Goal: Task Accomplishment & Management: Manage account settings

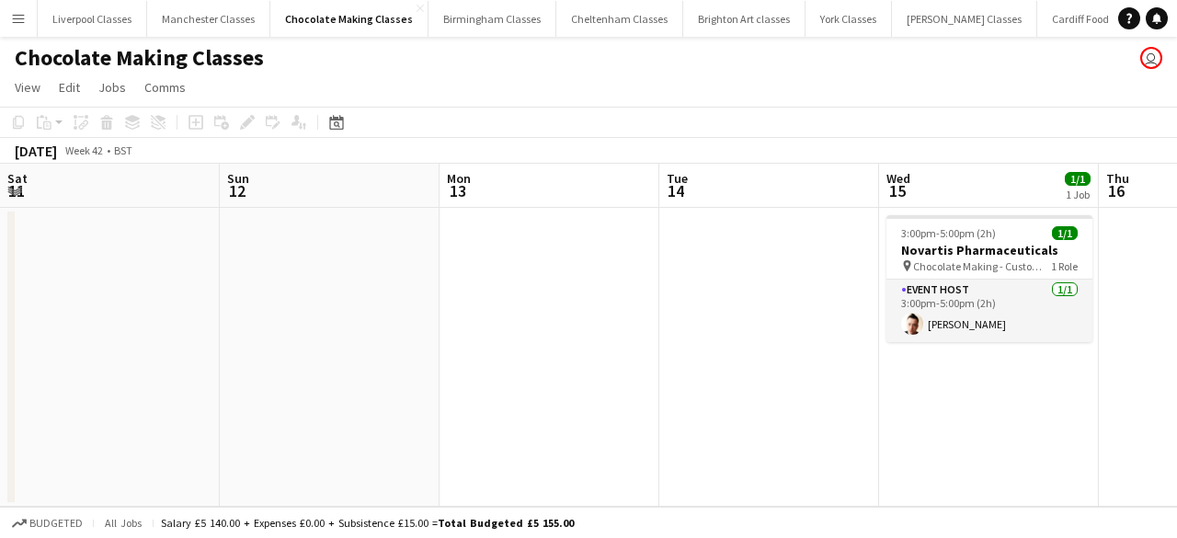
scroll to position [0, 633]
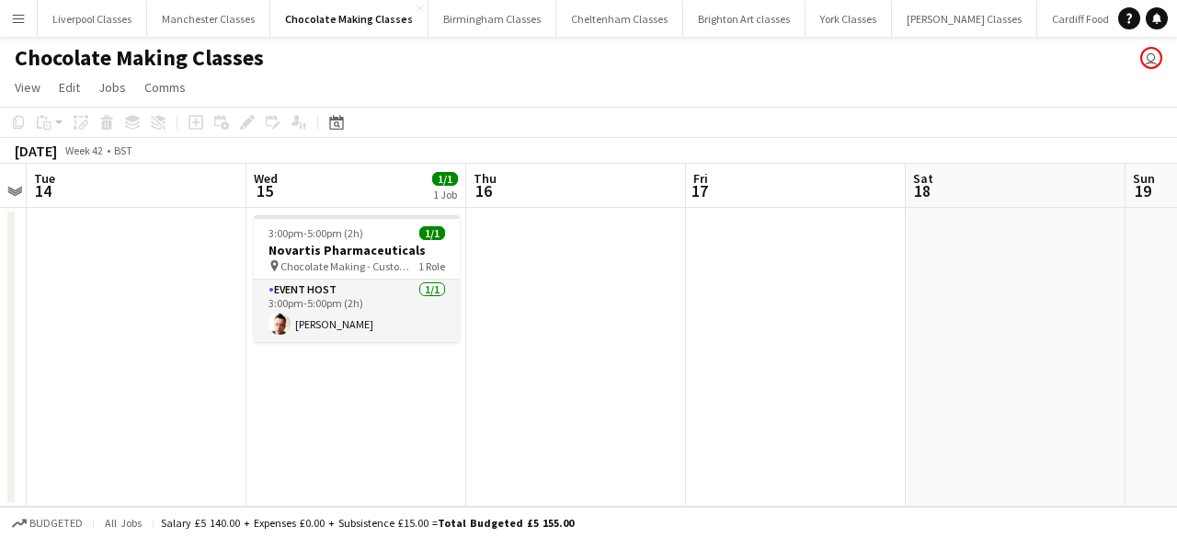
click at [9, 12] on button "Menu" at bounding box center [18, 18] width 37 height 37
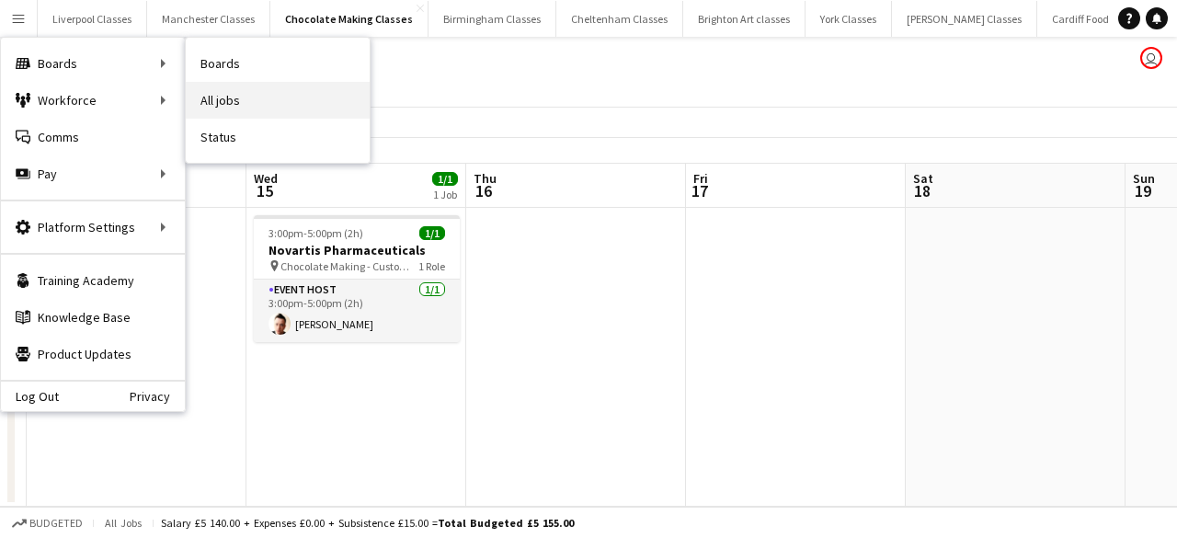
click at [239, 95] on link "All jobs" at bounding box center [278, 100] width 184 height 37
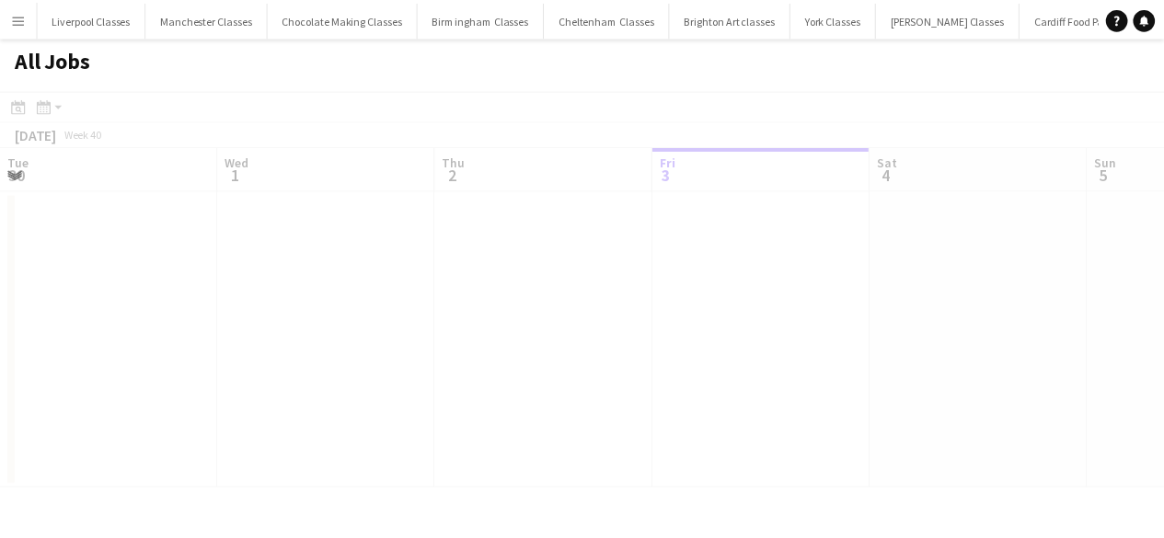
scroll to position [0, 440]
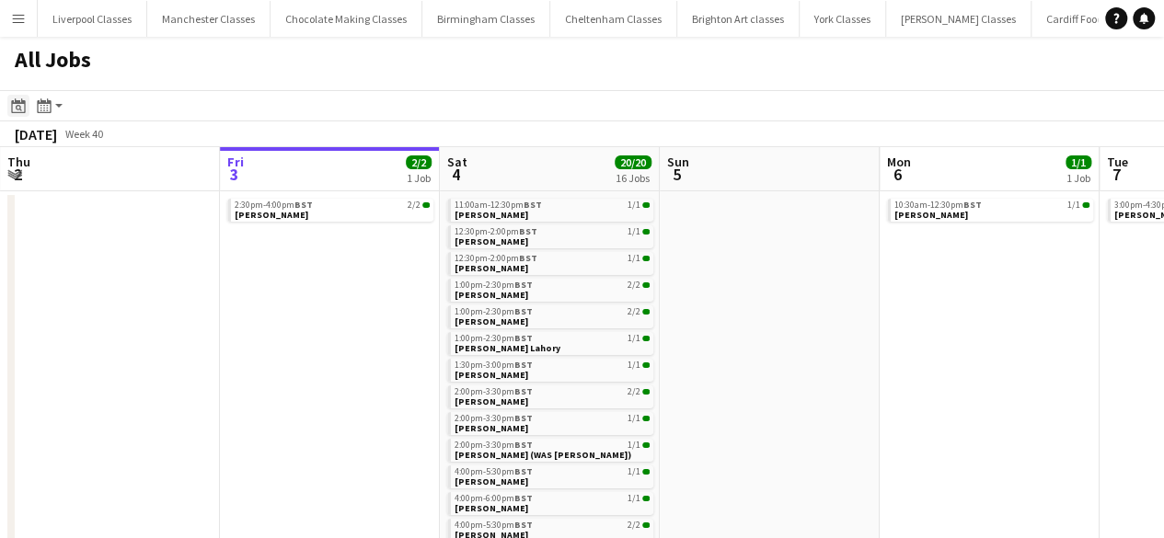
click at [27, 109] on div "Date picker" at bounding box center [18, 106] width 22 height 22
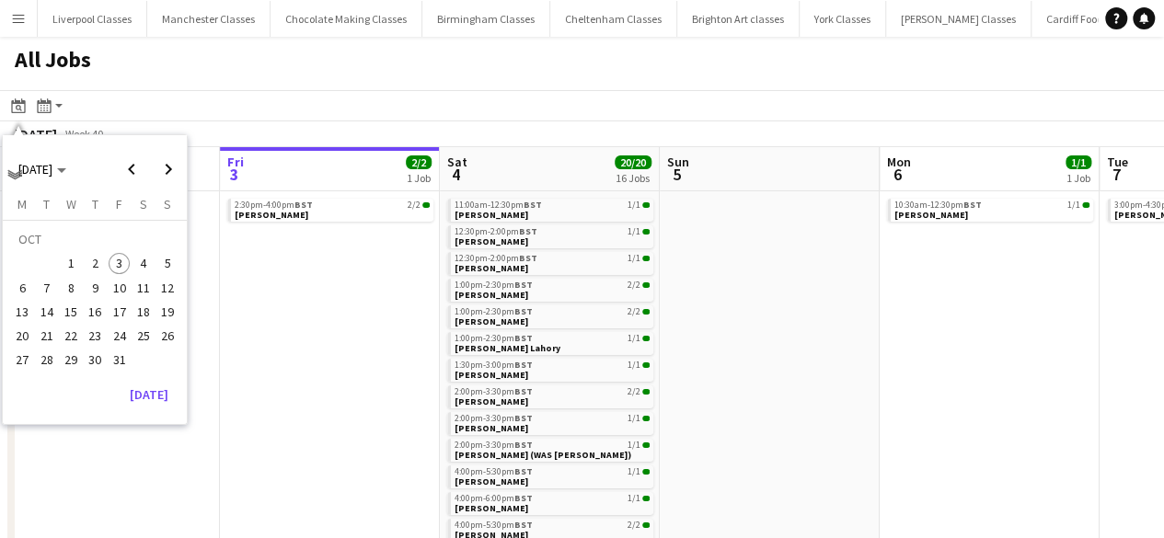
click at [124, 286] on span "10" at bounding box center [120, 288] width 22 height 22
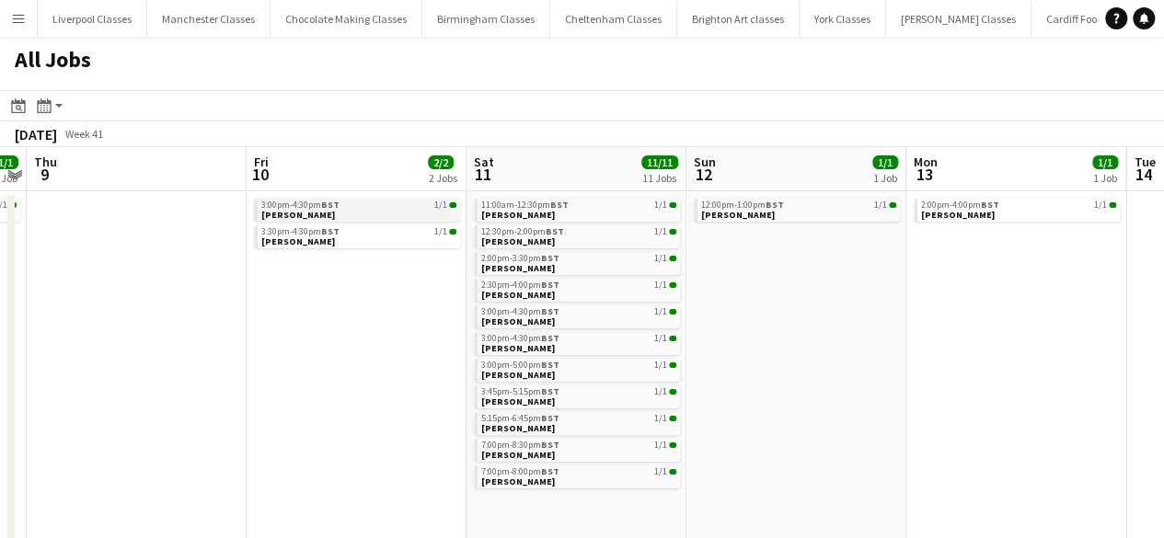
click at [316, 211] on span "Faye Shepherd" at bounding box center [298, 215] width 74 height 12
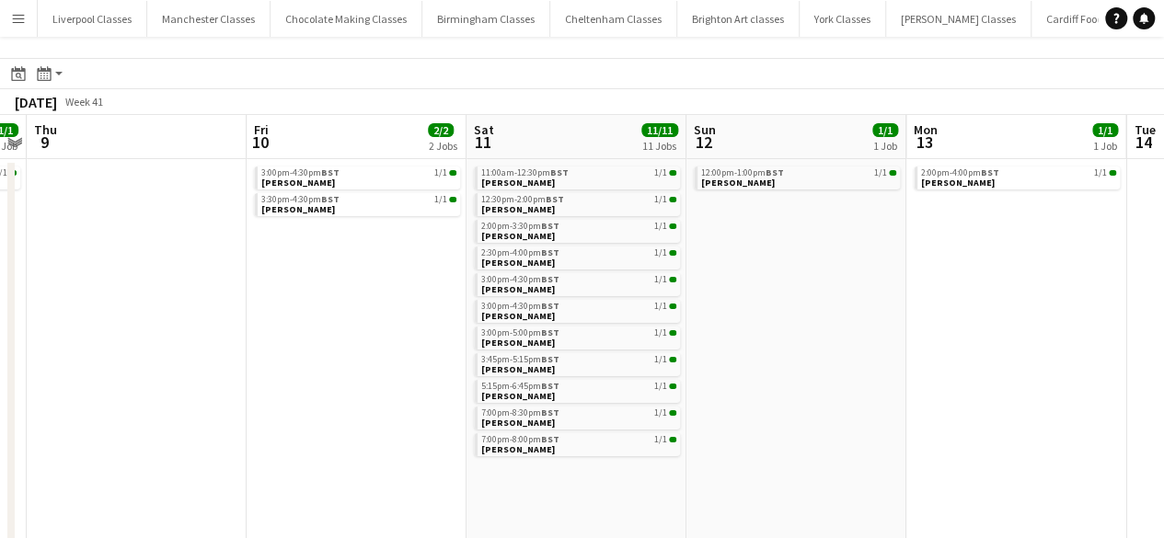
scroll to position [37, 0]
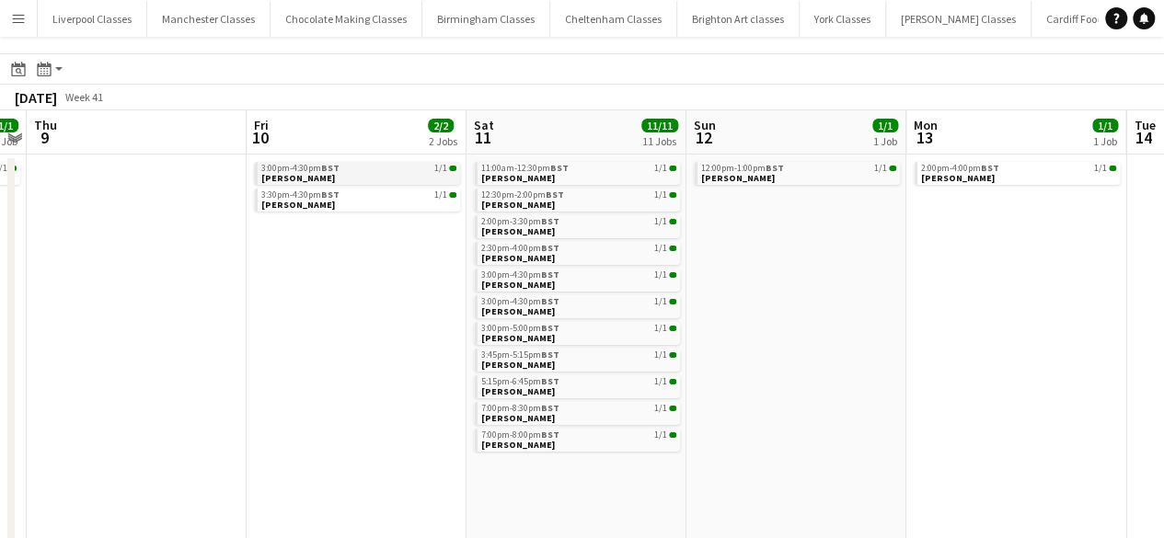
click at [296, 170] on span "3:00pm-4:30pm BST" at bounding box center [300, 168] width 78 height 9
click at [336, 201] on link "3:30pm-4:30pm BST 1/1 Robert Bramley" at bounding box center [358, 199] width 195 height 21
click at [543, 225] on span "Sophie Aspinall" at bounding box center [518, 231] width 74 height 12
click at [545, 391] on span "Taylor Robinson" at bounding box center [518, 391] width 74 height 12
click at [581, 358] on div "3:45pm-5:15pm BST 1/1" at bounding box center [578, 354] width 195 height 9
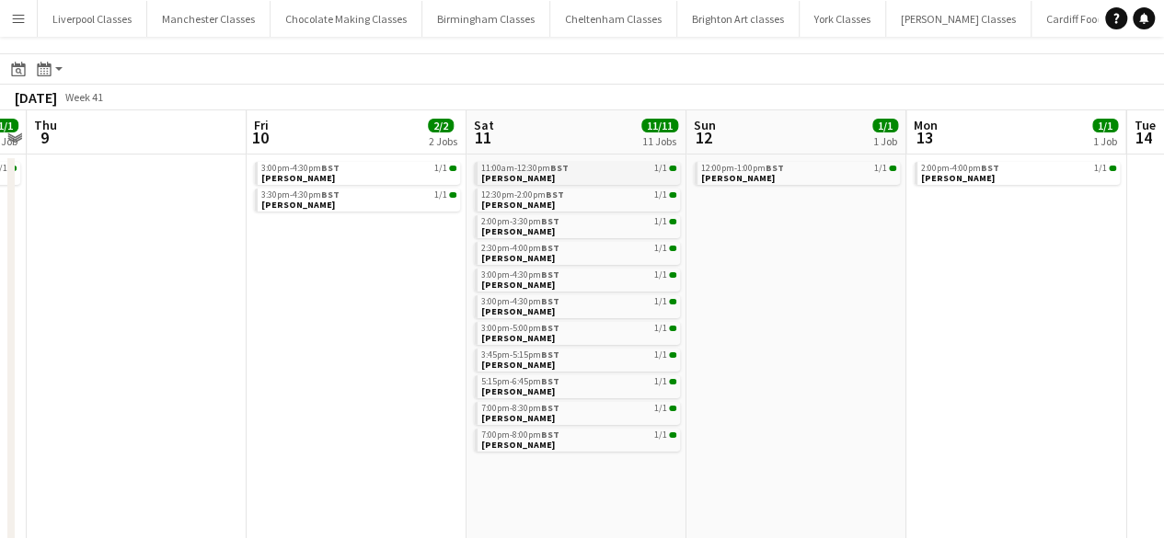
click at [545, 176] on link "11:00am-12:30pm BST 1/1 Iona Coombes" at bounding box center [578, 172] width 195 height 21
click at [544, 250] on span "BST" at bounding box center [550, 248] width 18 height 12
click at [517, 315] on span "Kelly Miller" at bounding box center [518, 311] width 74 height 12
click at [537, 203] on span "Sophie Sullivan" at bounding box center [518, 205] width 74 height 12
click at [507, 289] on span "Jema Pile" at bounding box center [518, 285] width 74 height 12
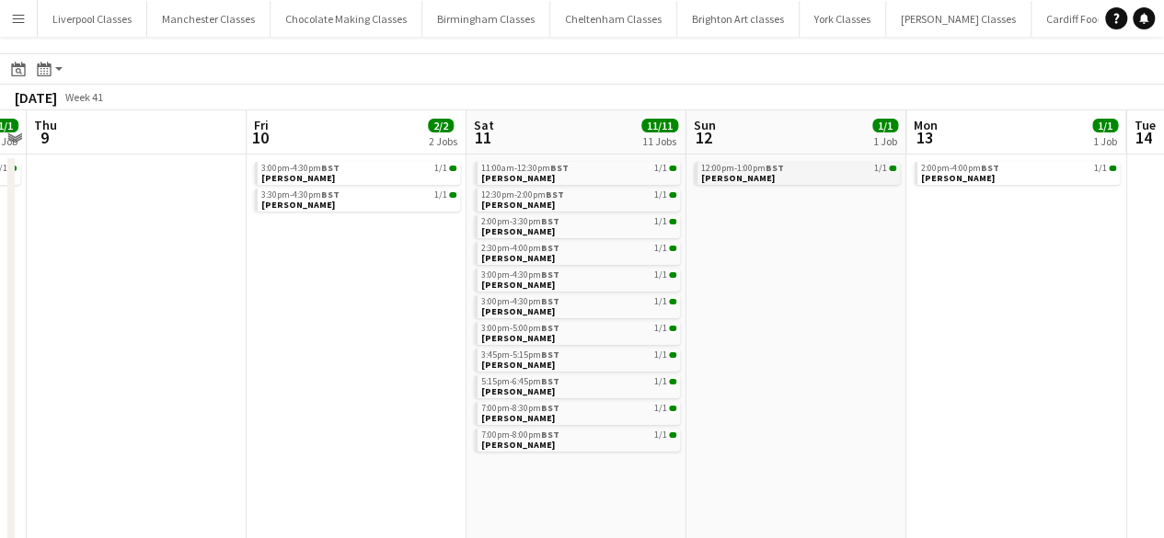
click at [797, 169] on div "12:00pm-1:00pm BST 1/1" at bounding box center [798, 168] width 195 height 9
click at [993, 166] on span "BST" at bounding box center [990, 168] width 18 height 12
click at [26, 62] on div "Date picker" at bounding box center [18, 69] width 22 height 22
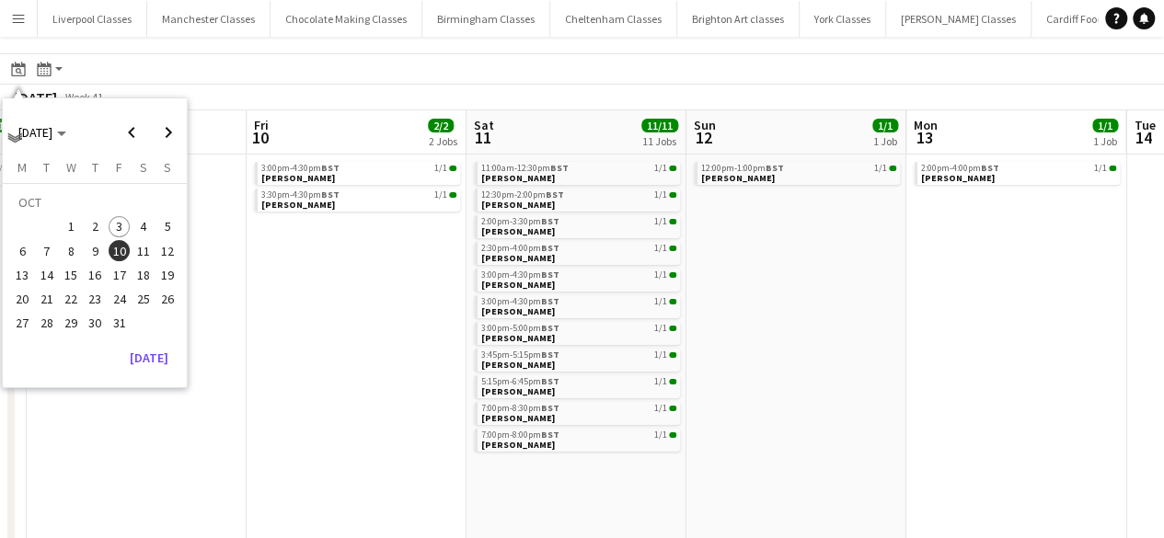
click at [75, 273] on span "15" at bounding box center [71, 275] width 22 height 22
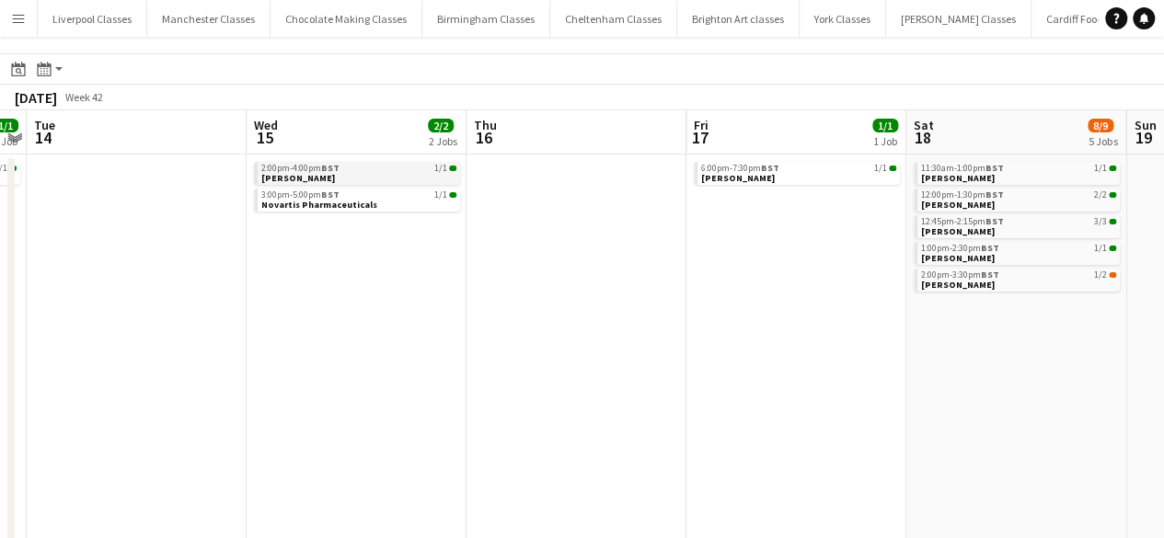
click at [340, 174] on link "2:00pm-4:00pm BST 1/1 Eva Bakouras" at bounding box center [358, 172] width 195 height 21
click at [330, 209] on span "Novartis Pharmaceuticals" at bounding box center [319, 205] width 116 height 12
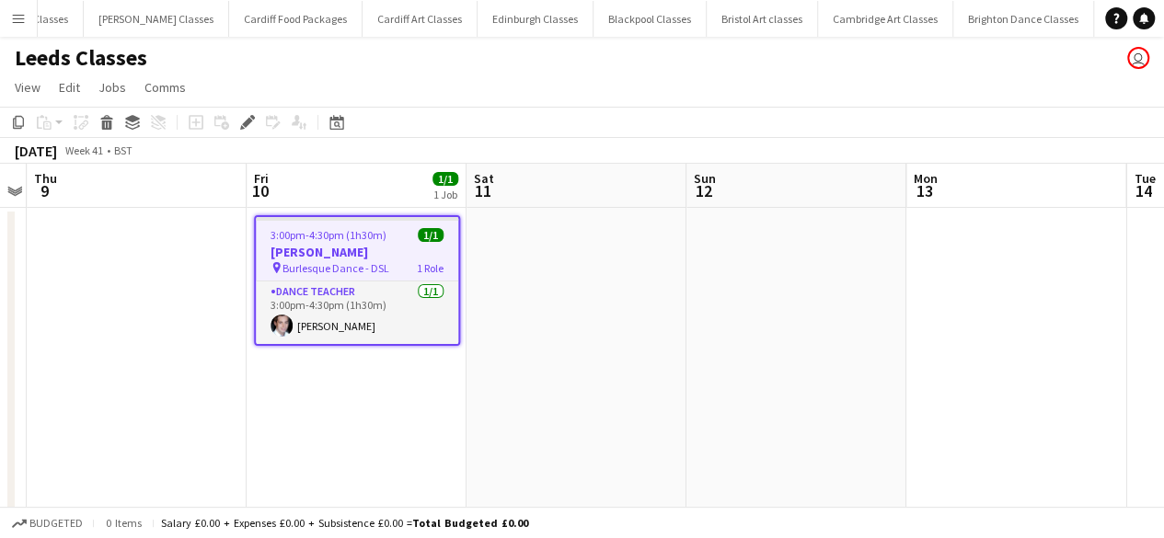
scroll to position [0, 805]
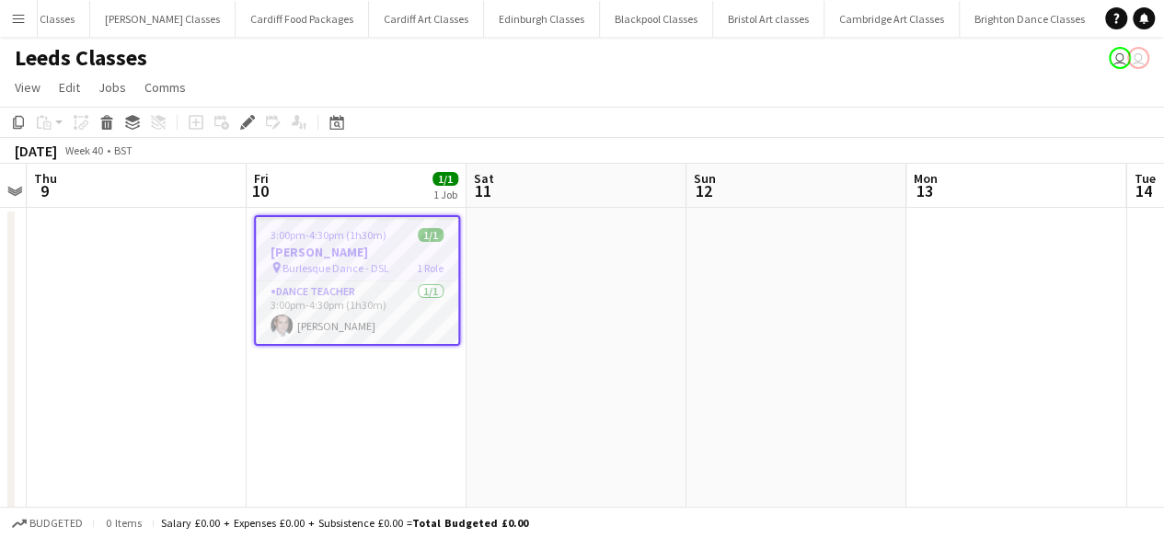
scroll to position [0, 805]
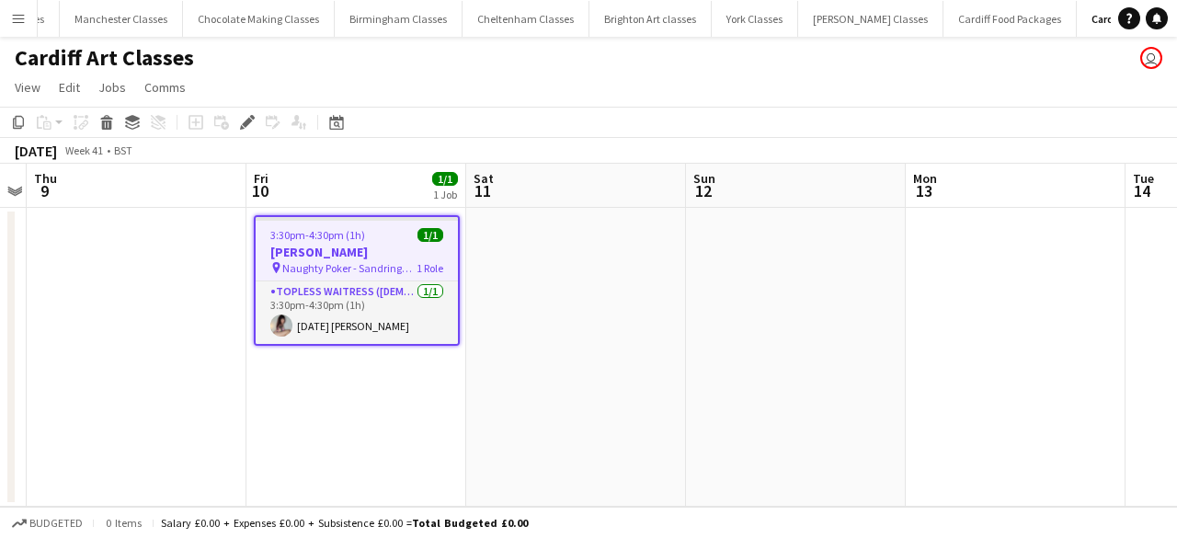
scroll to position [0, 106]
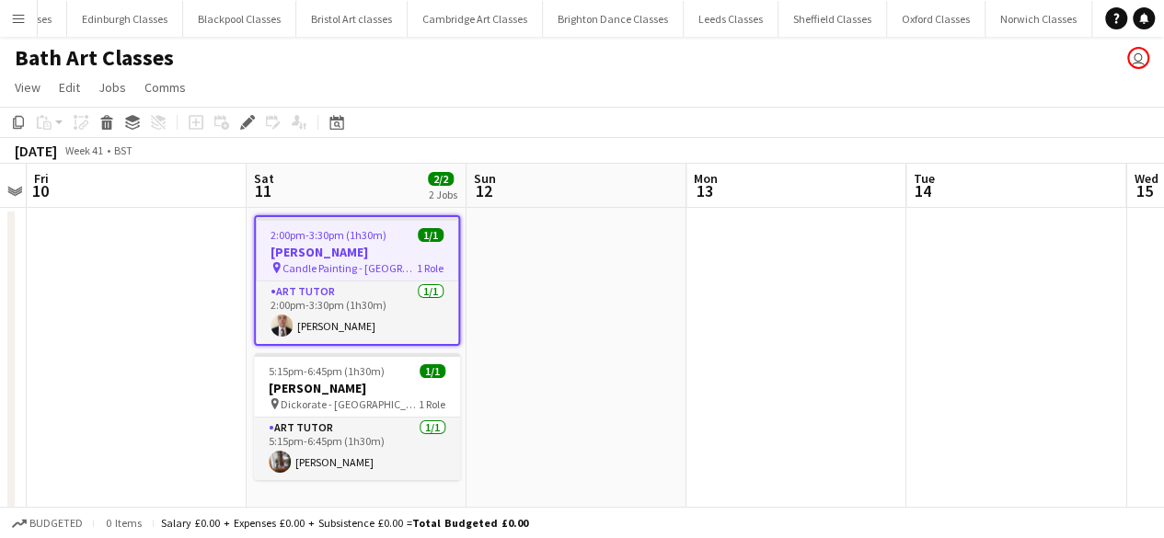
scroll to position [0, 1219]
click at [790, 223] on app-date-cell at bounding box center [796, 362] width 220 height 308
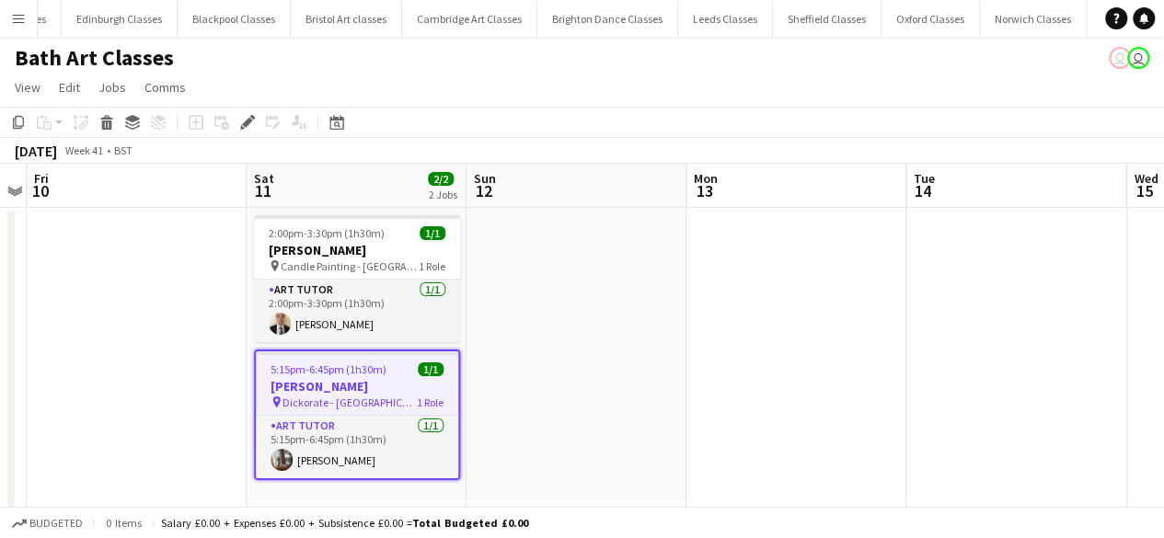
scroll to position [0, 1219]
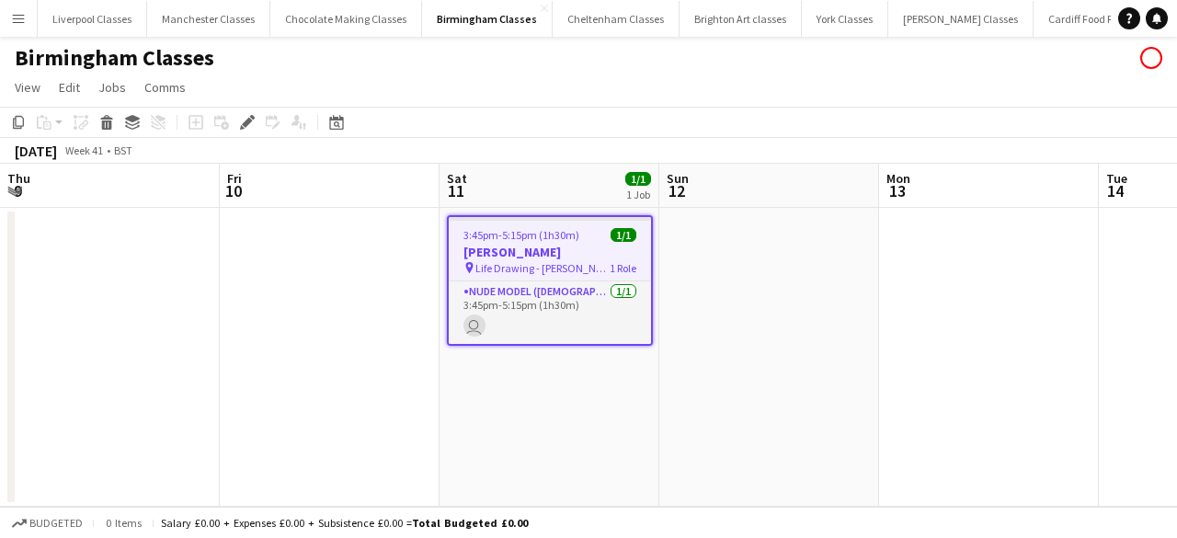
scroll to position [0, 633]
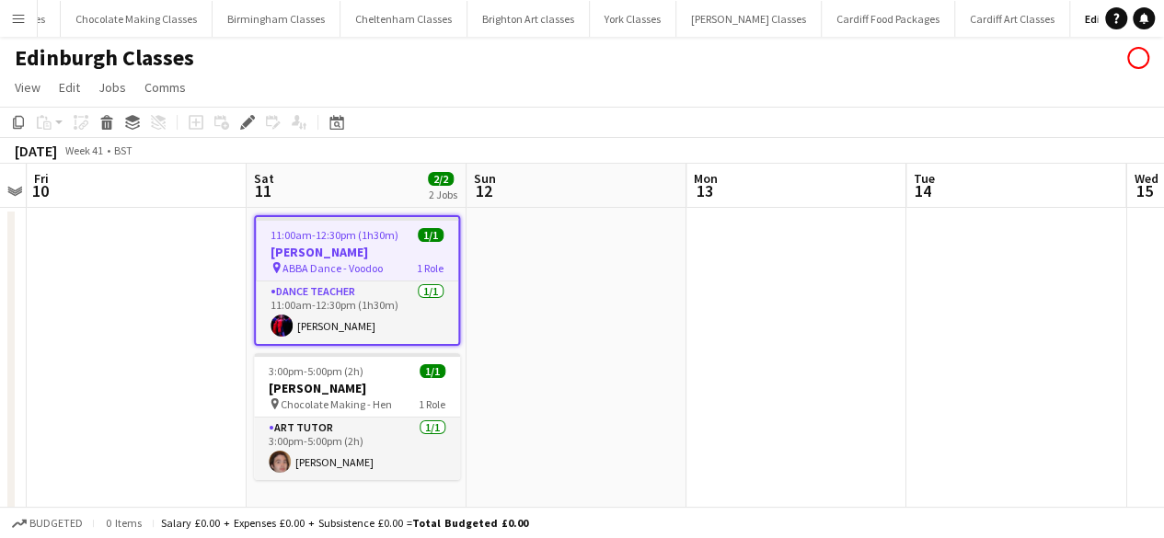
scroll to position [0, 219]
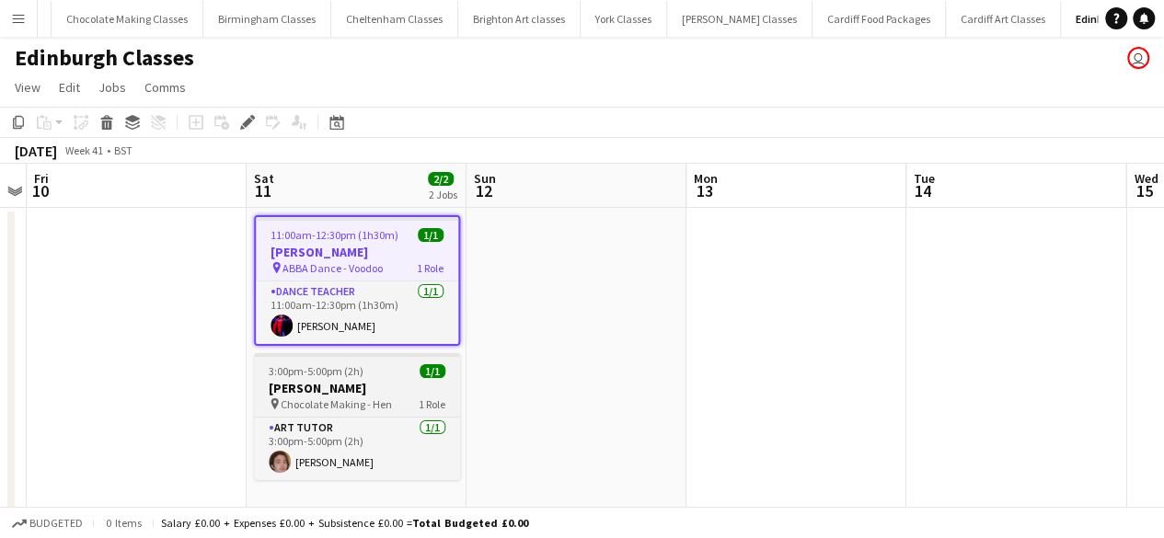
click at [362, 392] on h3 "Lorna Conn" at bounding box center [357, 388] width 206 height 17
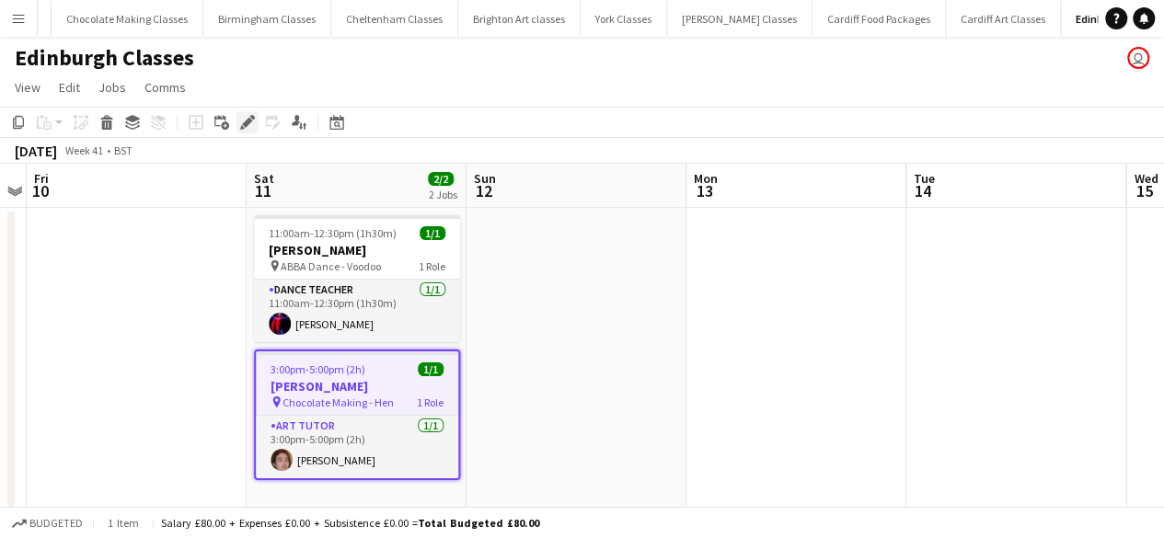
click at [244, 119] on icon "Edit" at bounding box center [247, 122] width 15 height 15
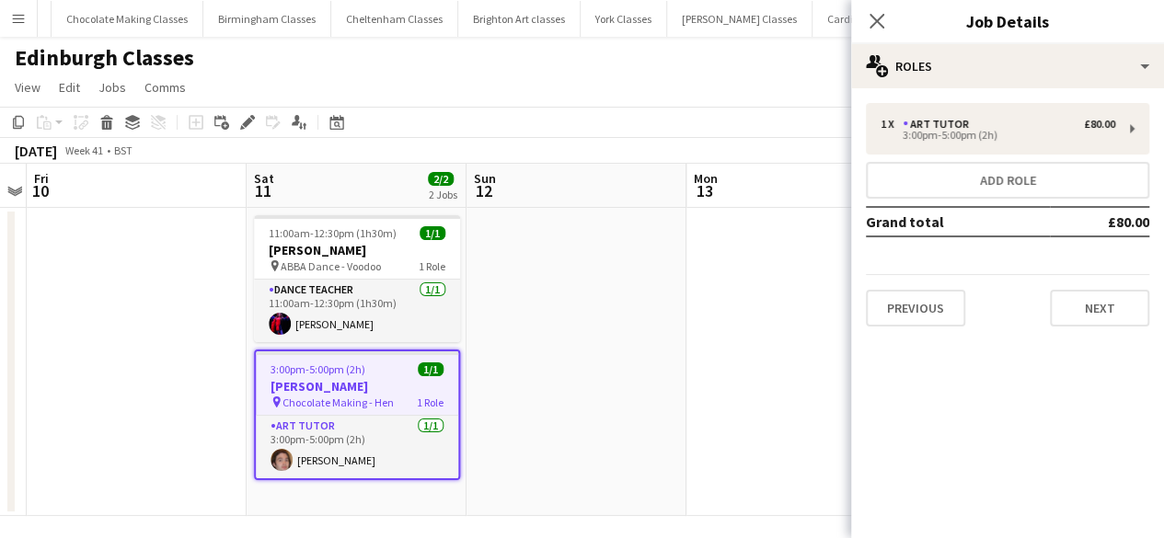
click at [1039, 294] on div "Previous Next" at bounding box center [1007, 300] width 283 height 52
click at [1098, 314] on button "Next" at bounding box center [1099, 308] width 99 height 37
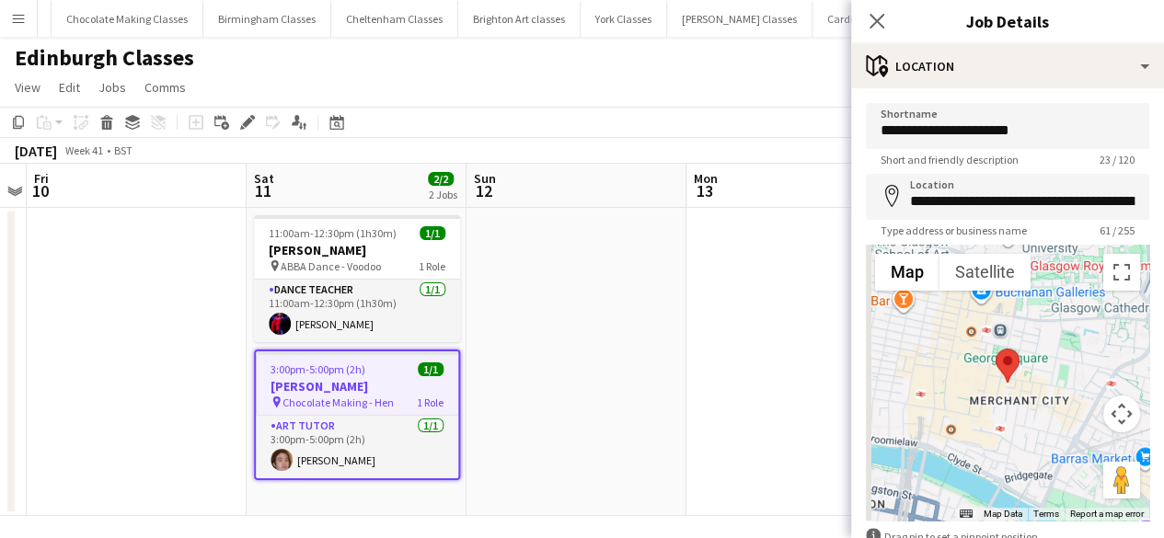
scroll to position [111, 0]
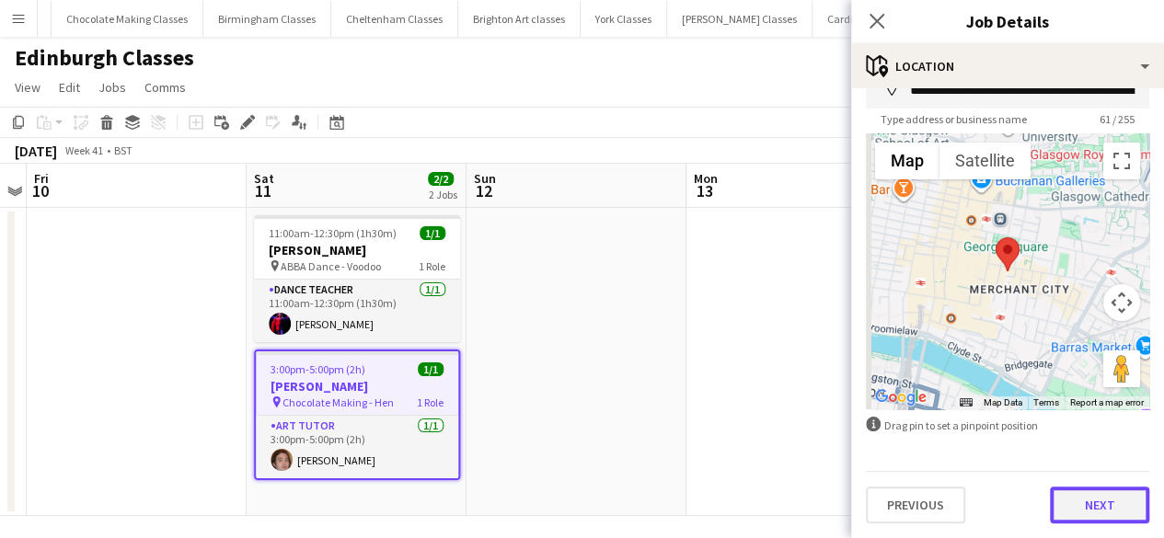
click at [1108, 510] on button "Next" at bounding box center [1099, 505] width 99 height 37
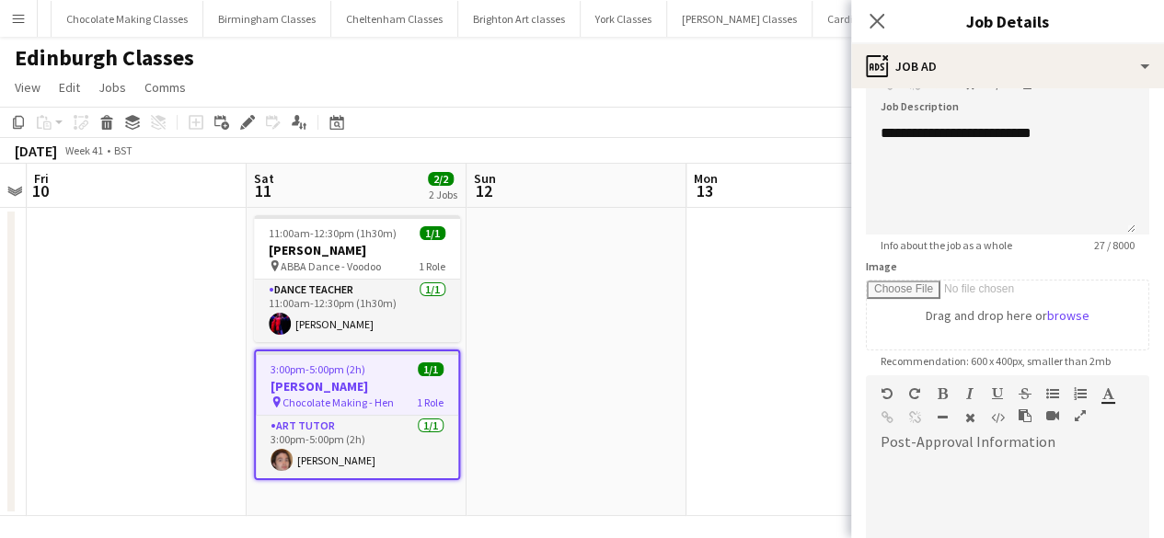
scroll to position [28, 0]
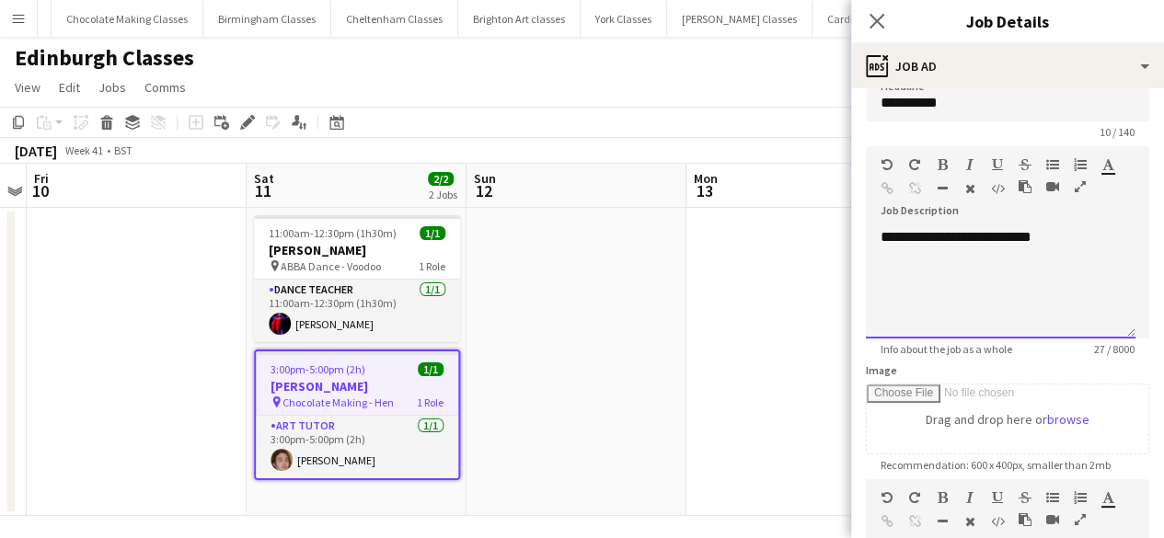
click at [1027, 235] on div "**********" at bounding box center [1001, 283] width 270 height 110
click at [1014, 234] on div "**********" at bounding box center [1001, 283] width 270 height 110
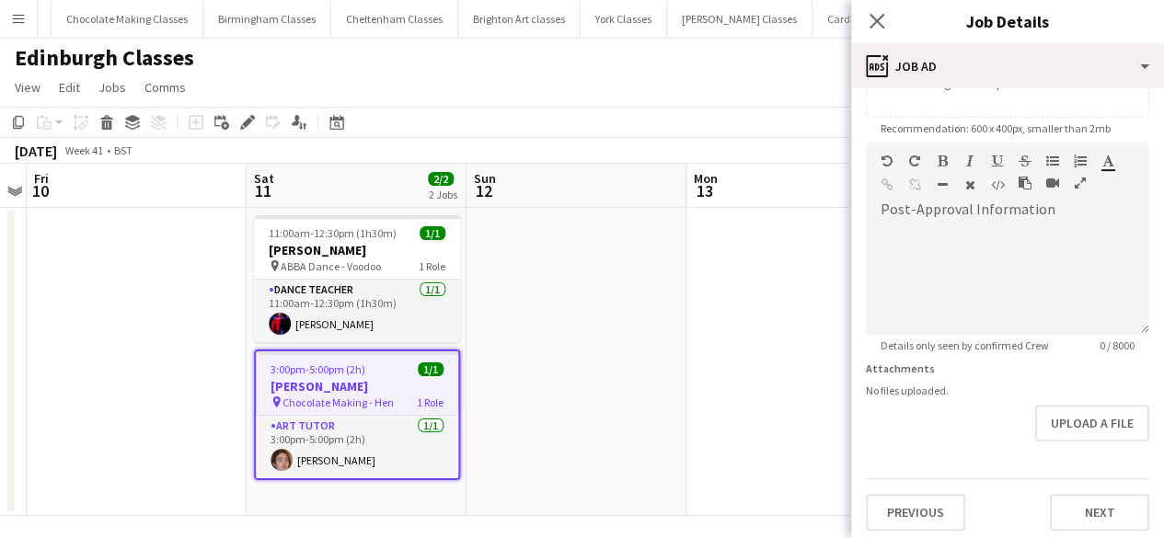
scroll to position [371, 0]
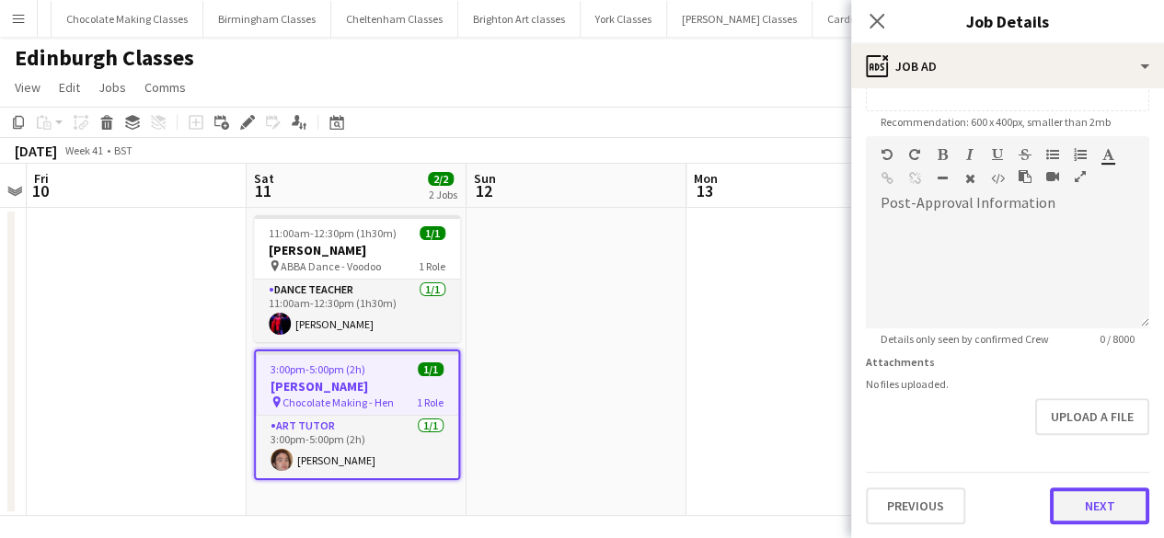
click at [1073, 512] on button "Next" at bounding box center [1099, 506] width 99 height 37
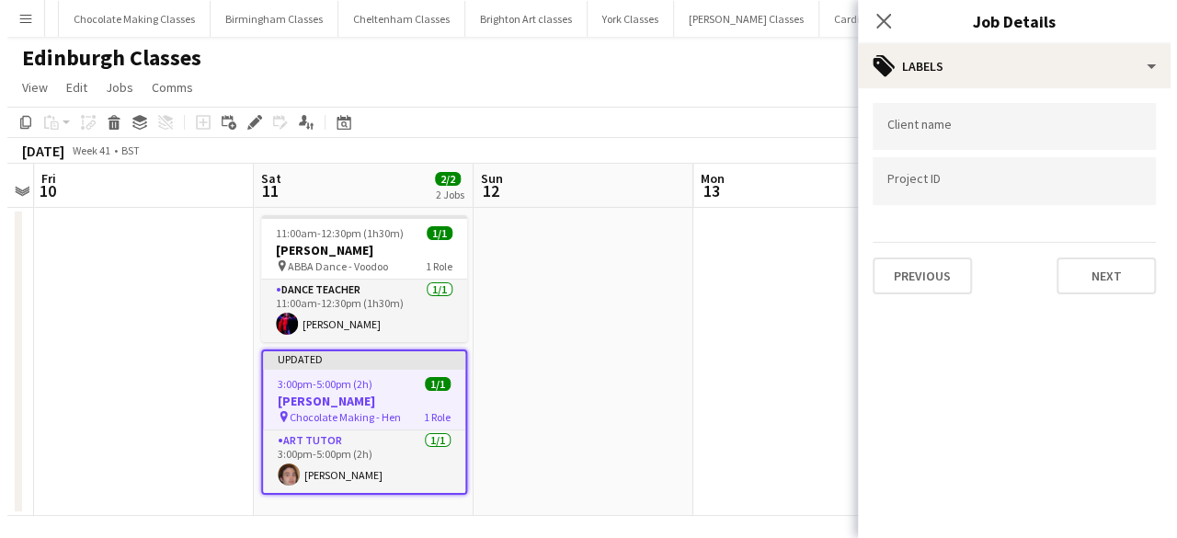
scroll to position [0, 0]
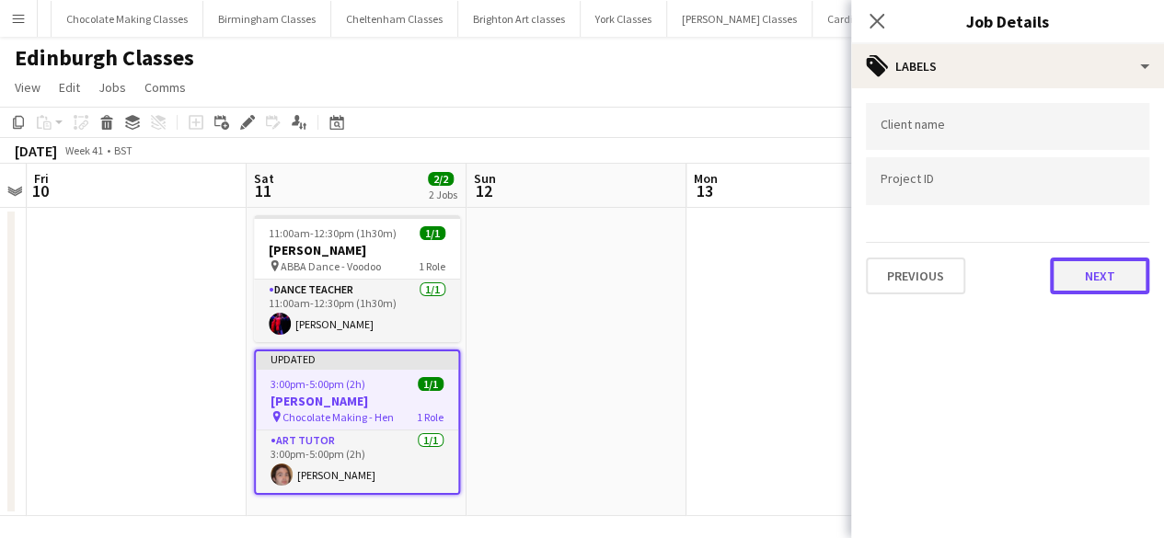
click at [1141, 260] on button "Next" at bounding box center [1099, 276] width 99 height 37
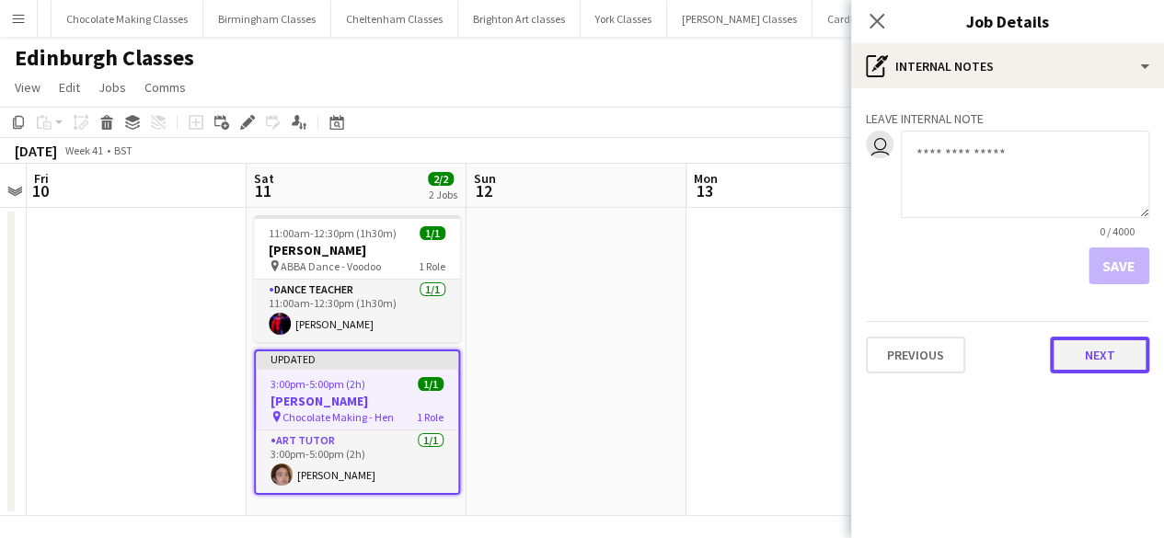
click at [1114, 354] on button "Next" at bounding box center [1099, 355] width 99 height 37
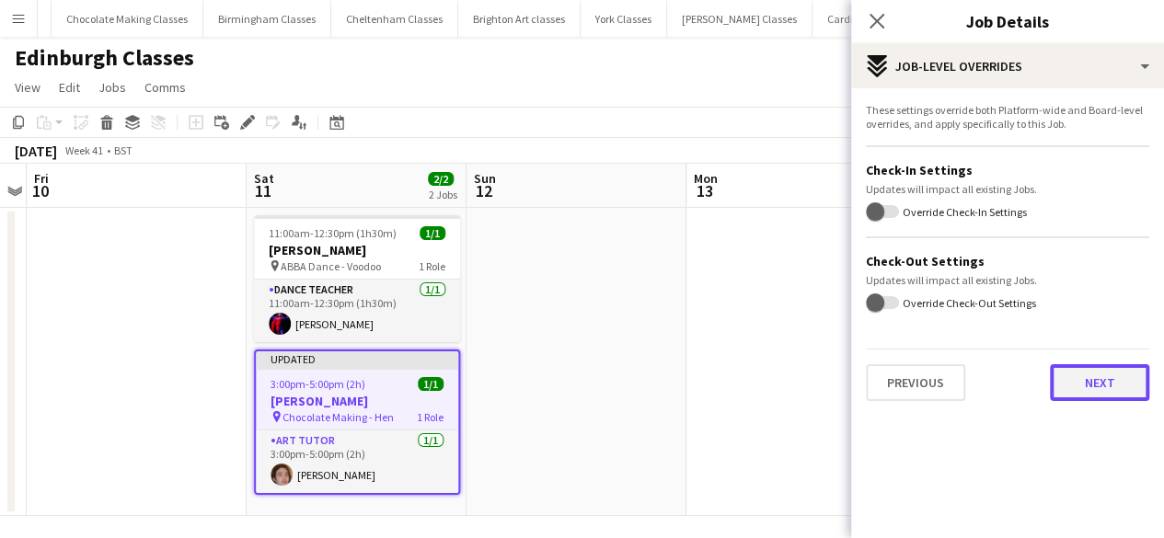
click at [1119, 372] on button "Next" at bounding box center [1099, 382] width 99 height 37
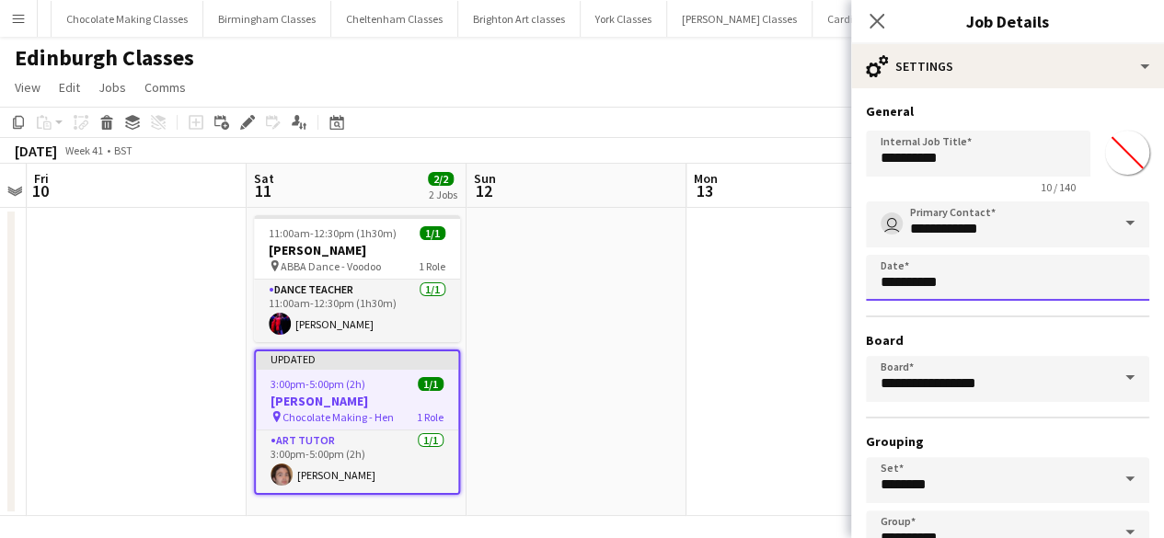
click at [949, 286] on body "Menu Boards Boards Boards All jobs Status Workforce Workforce My Workforce Recr…" at bounding box center [582, 273] width 1164 height 547
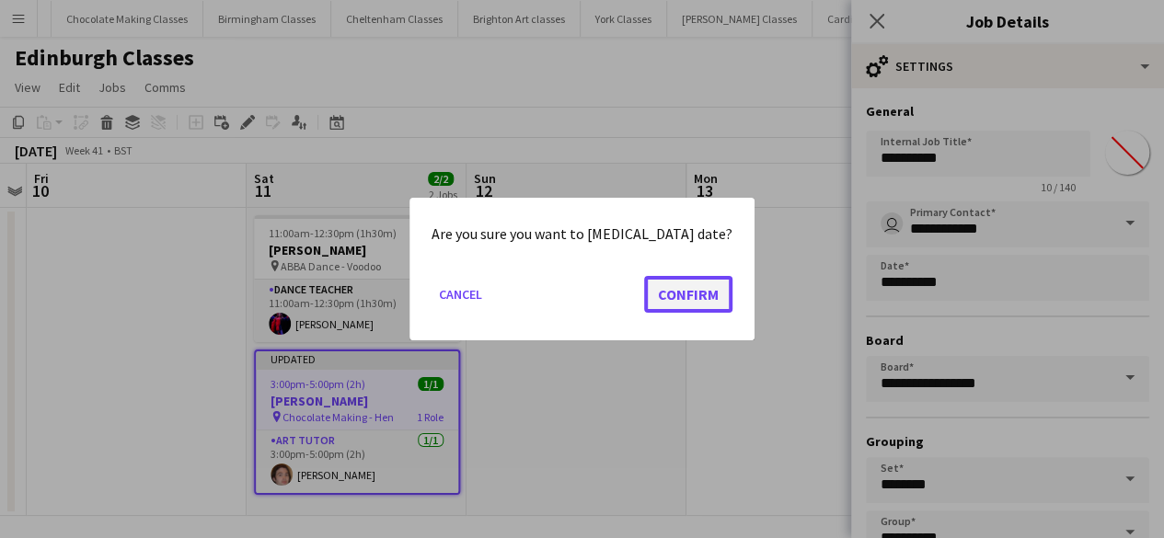
click at [678, 286] on button "Confirm" at bounding box center [688, 294] width 88 height 37
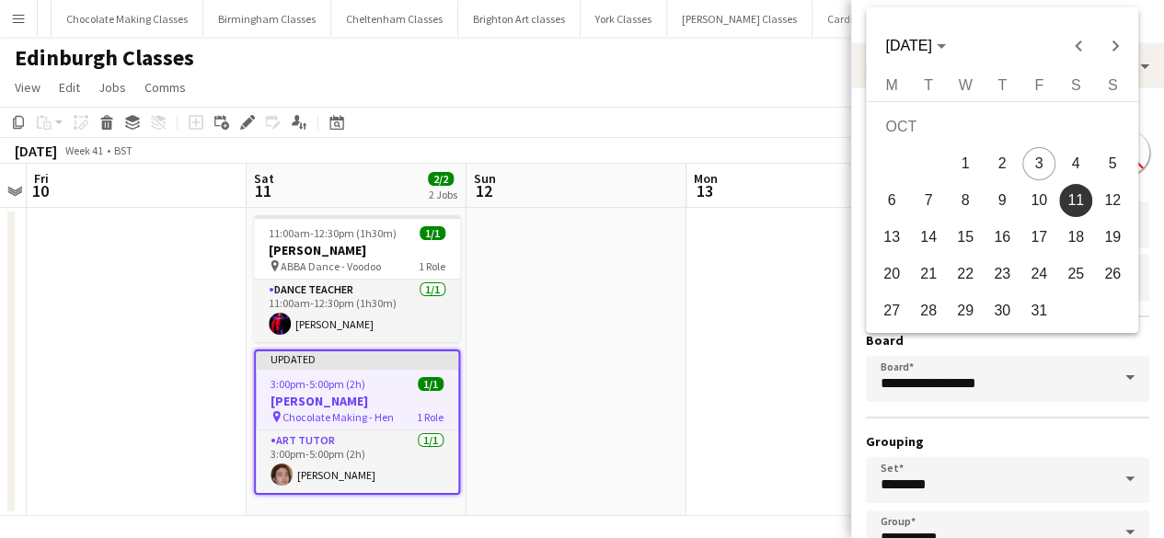
click at [1038, 196] on span "10" at bounding box center [1038, 200] width 33 height 33
type input "**********"
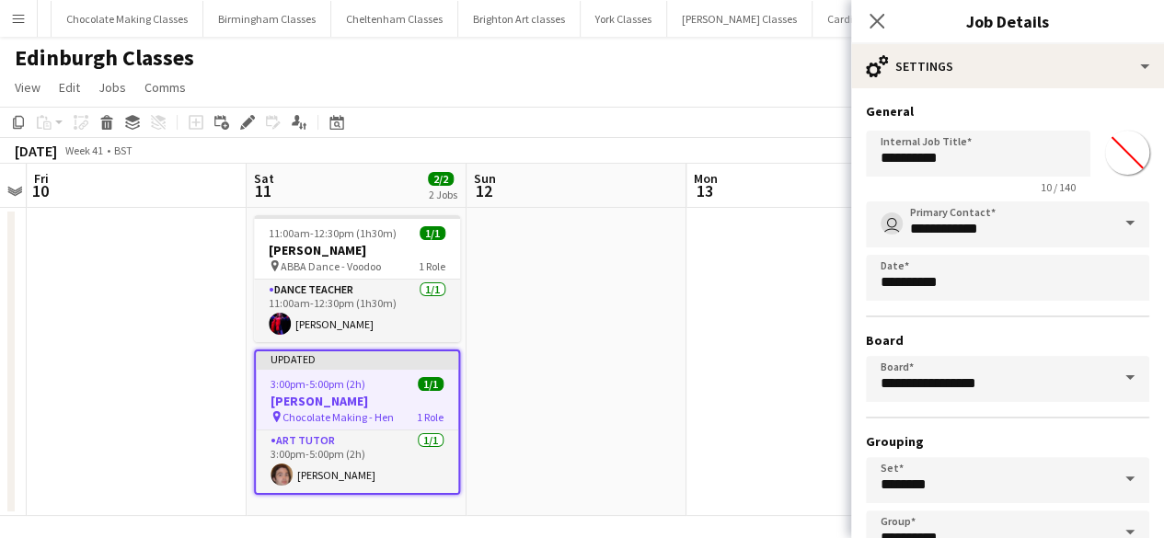
click at [780, 324] on app-date-cell at bounding box center [796, 362] width 220 height 308
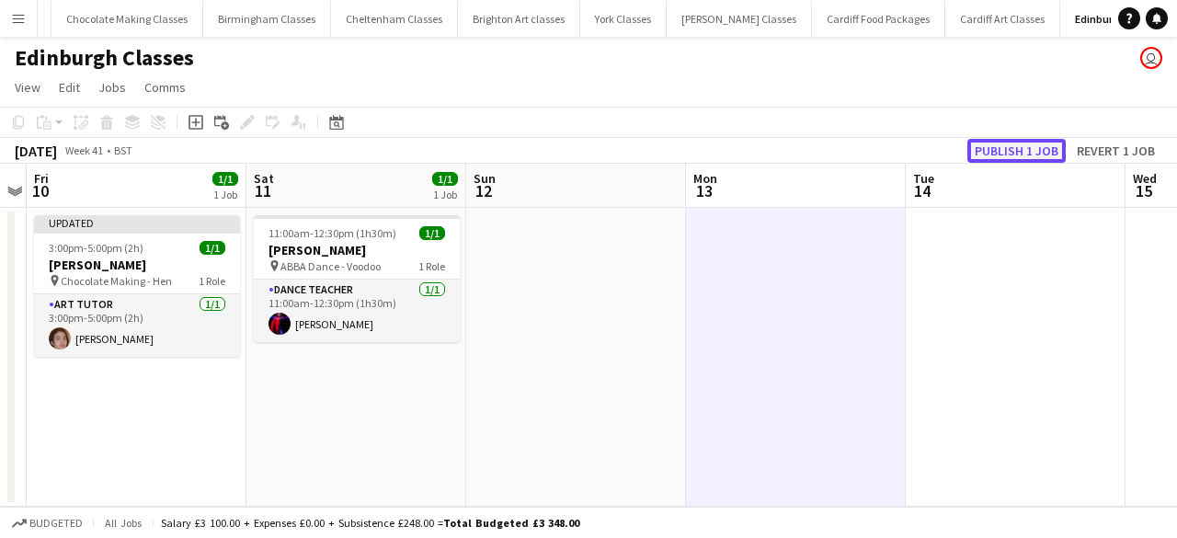
click at [1006, 148] on button "Publish 1 job" at bounding box center [1017, 151] width 98 height 24
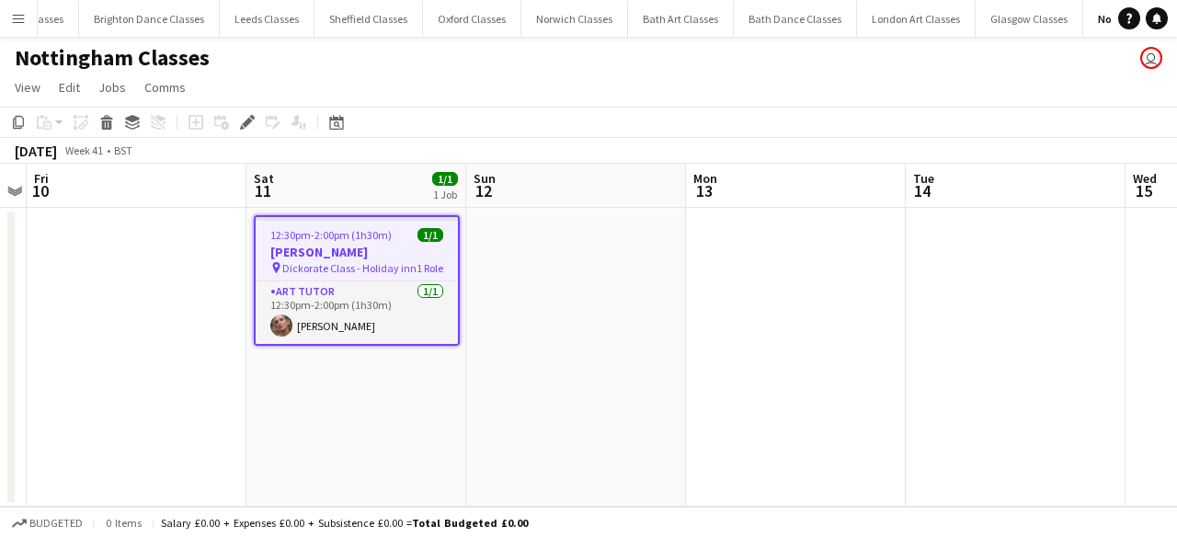
scroll to position [0, 1682]
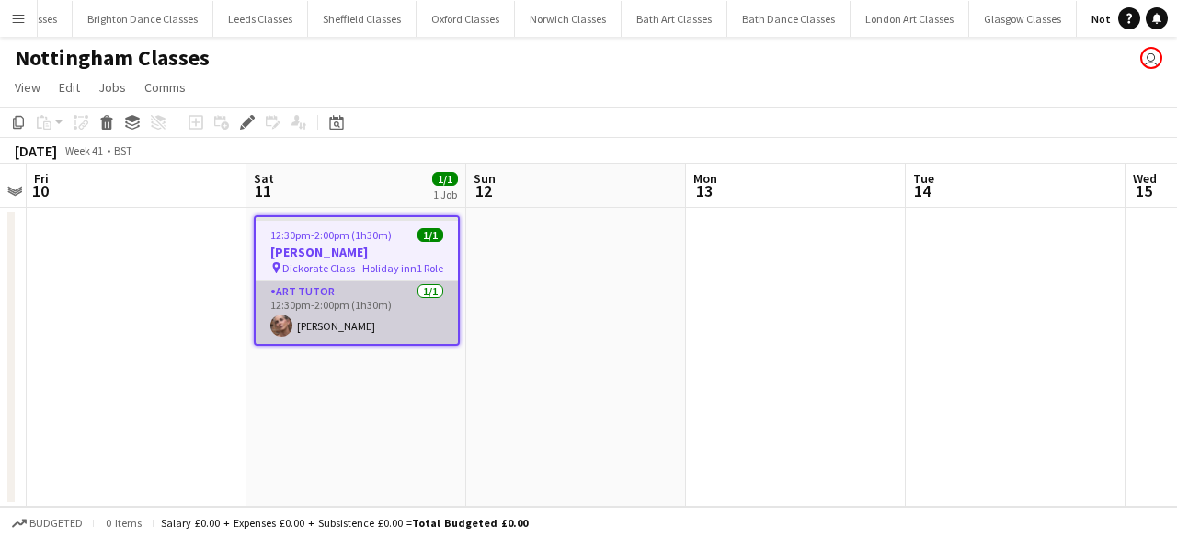
click at [304, 313] on app-card-role "Art Tutor 1/1 12:30pm-2:00pm (1h30m) Jan Deebank" at bounding box center [357, 312] width 202 height 63
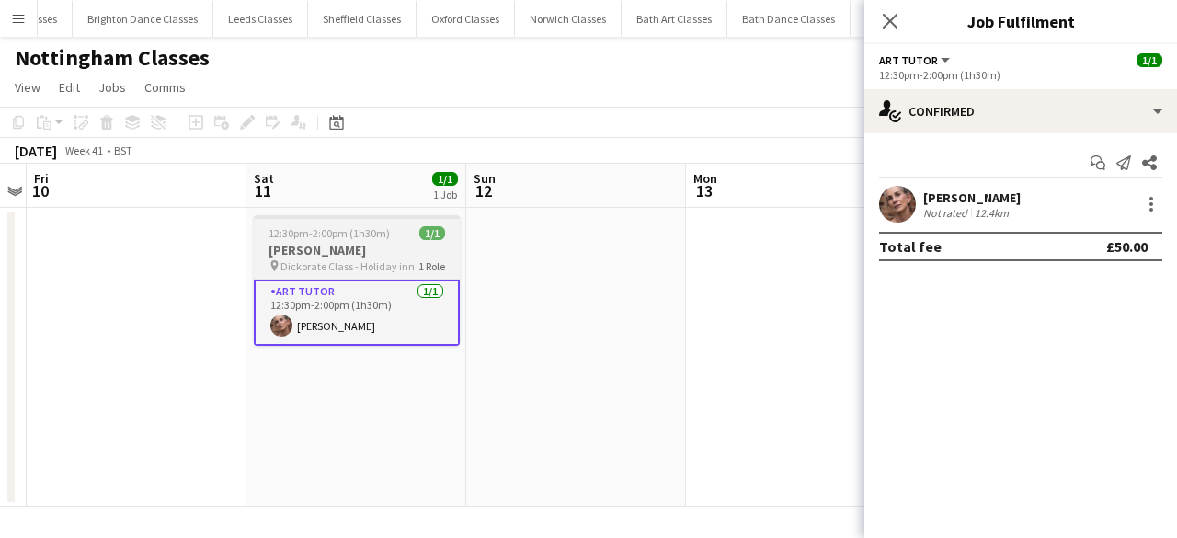
click at [373, 254] on h3 "Sophie Sullivan" at bounding box center [357, 250] width 206 height 17
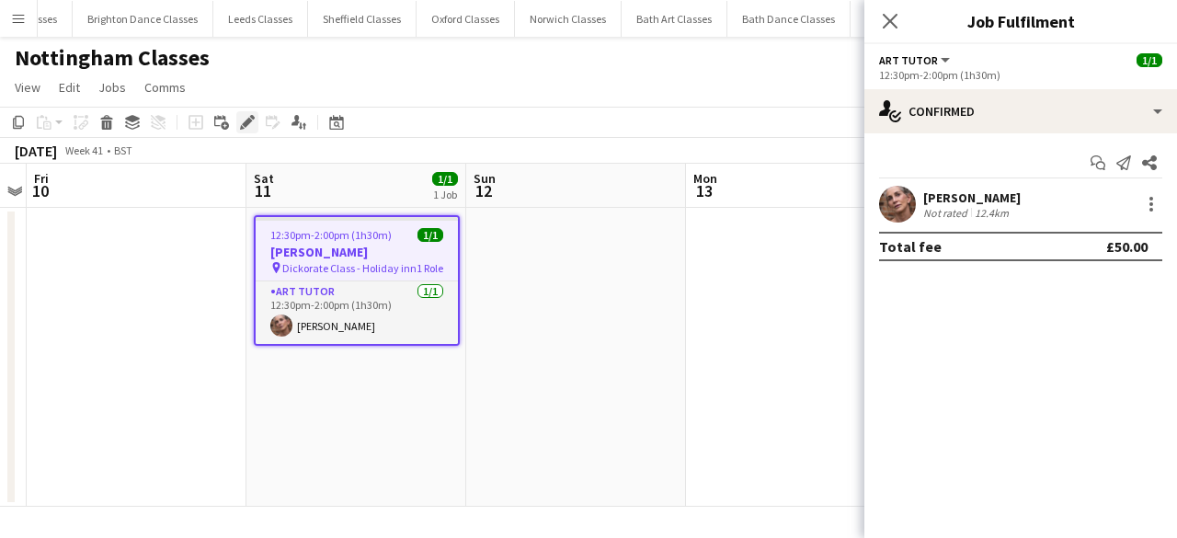
click at [247, 132] on div "Edit" at bounding box center [247, 122] width 22 height 22
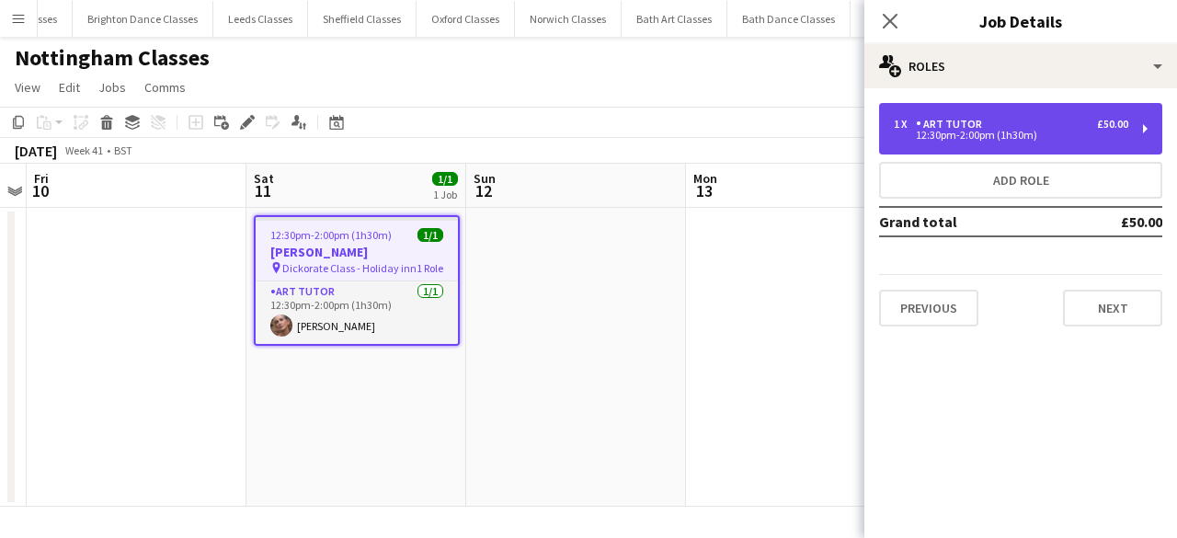
click at [953, 124] on div "Art Tutor" at bounding box center [953, 124] width 74 height 13
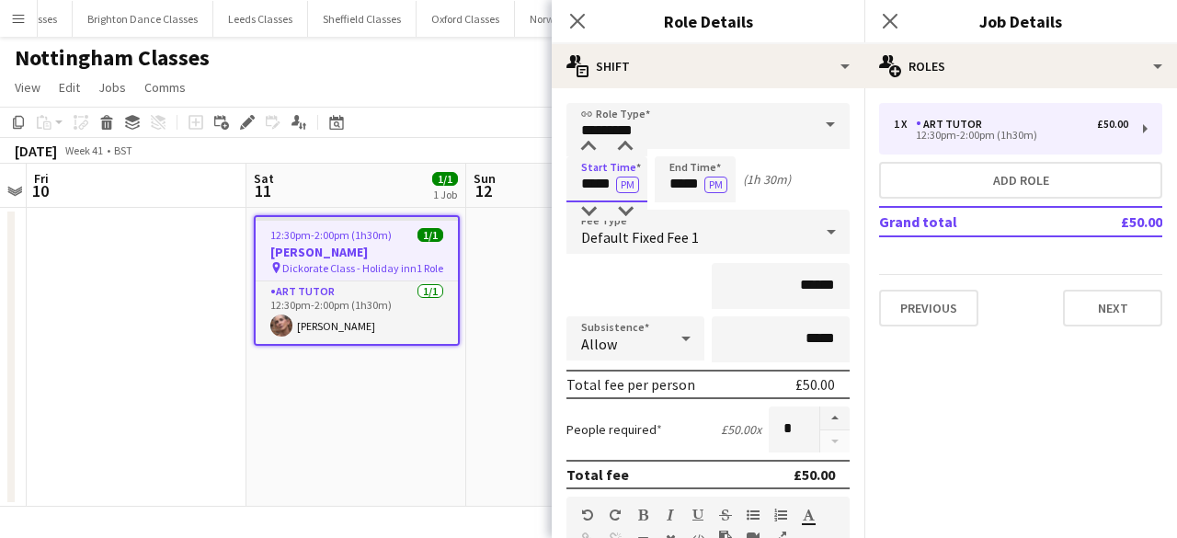
drag, startPoint x: 615, startPoint y: 179, endPoint x: 559, endPoint y: 179, distance: 56.1
type input "*****"
click at [684, 178] on input "*****" at bounding box center [695, 179] width 81 height 46
type input "*****"
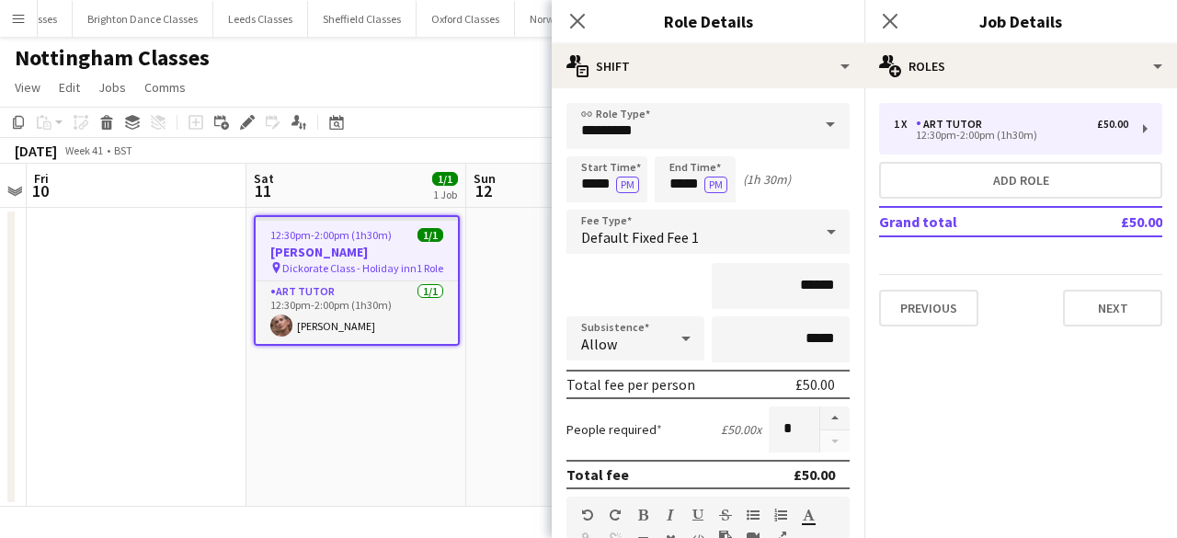
click at [528, 248] on app-date-cell at bounding box center [576, 357] width 220 height 299
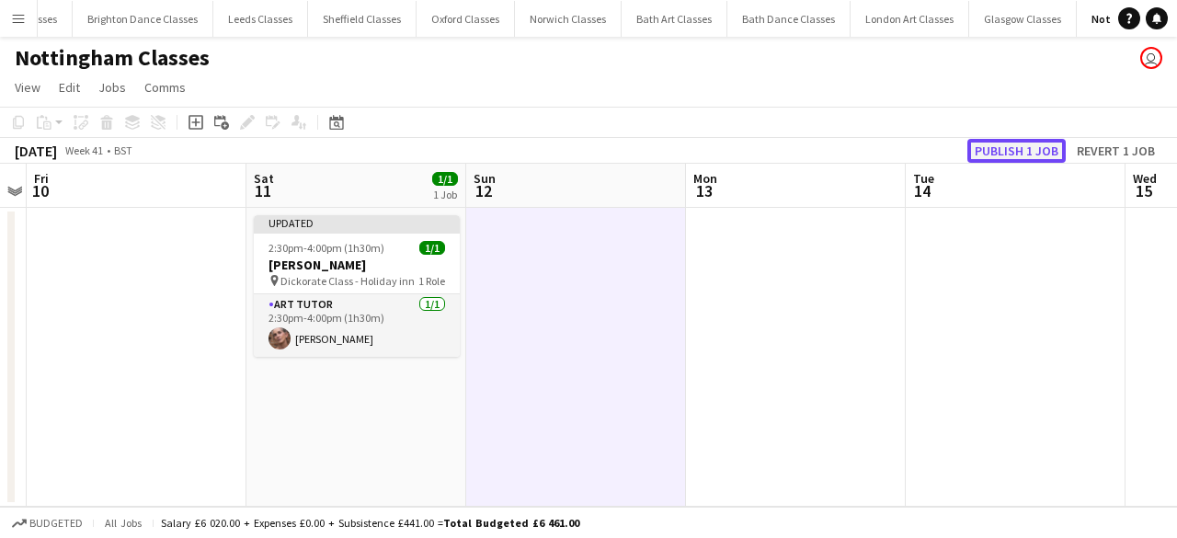
click at [983, 144] on button "Publish 1 job" at bounding box center [1017, 151] width 98 height 24
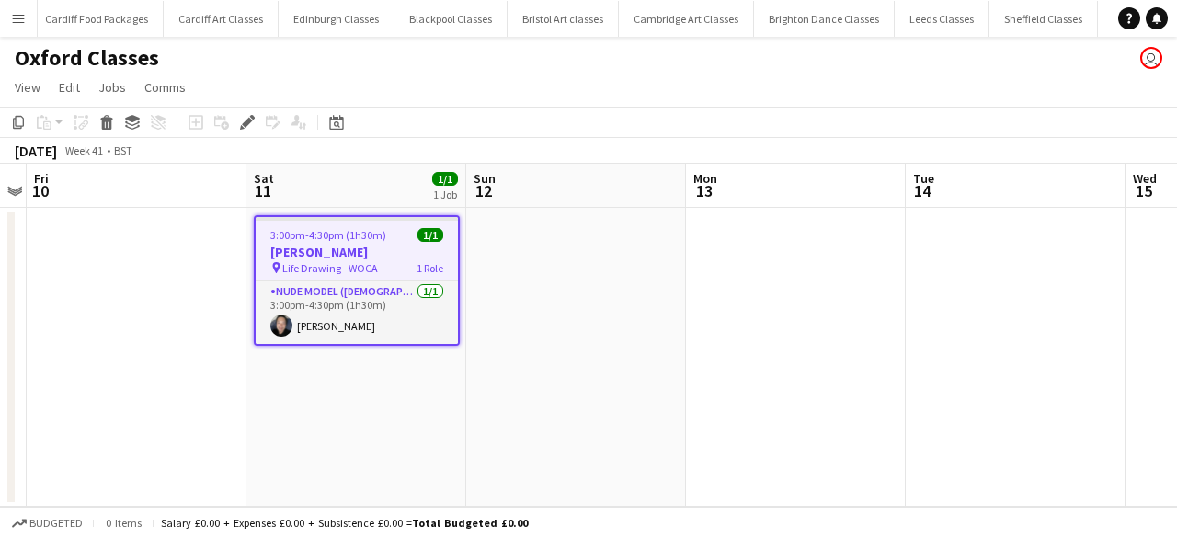
scroll to position [0, 1010]
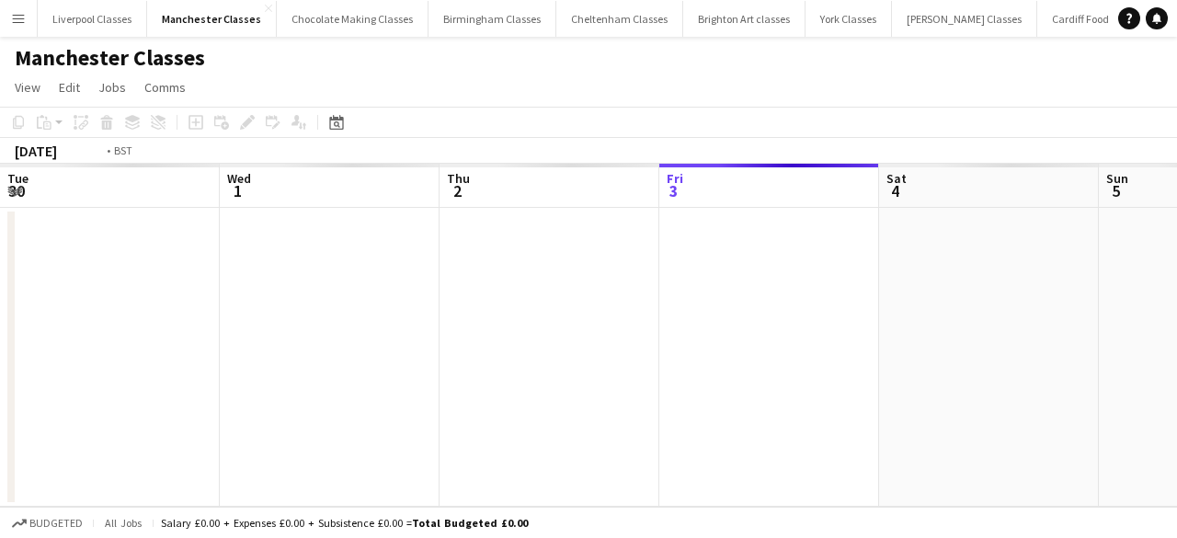
scroll to position [0, 633]
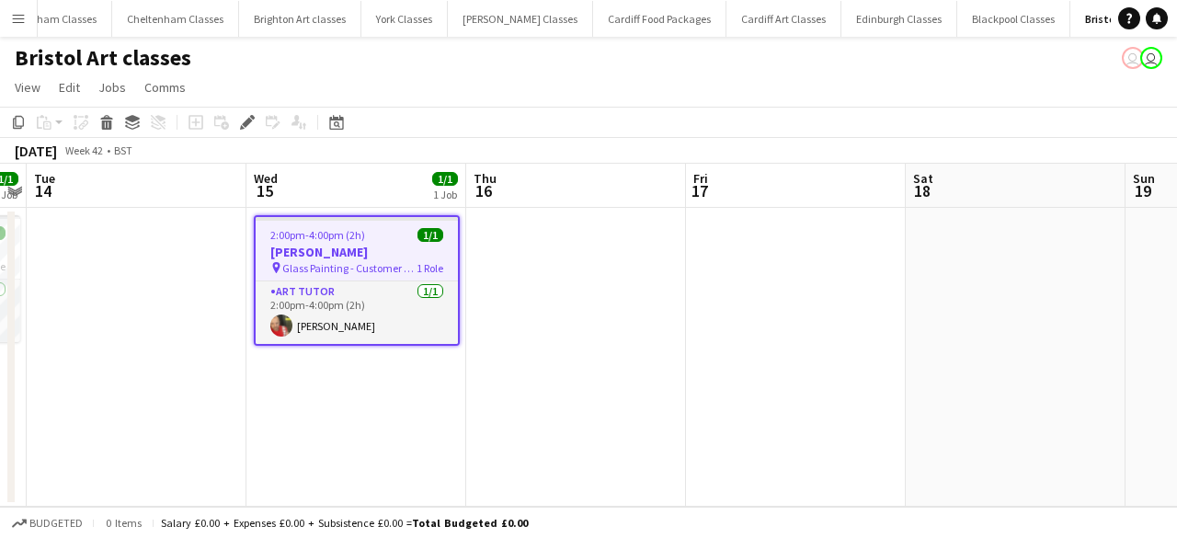
scroll to position [0, 443]
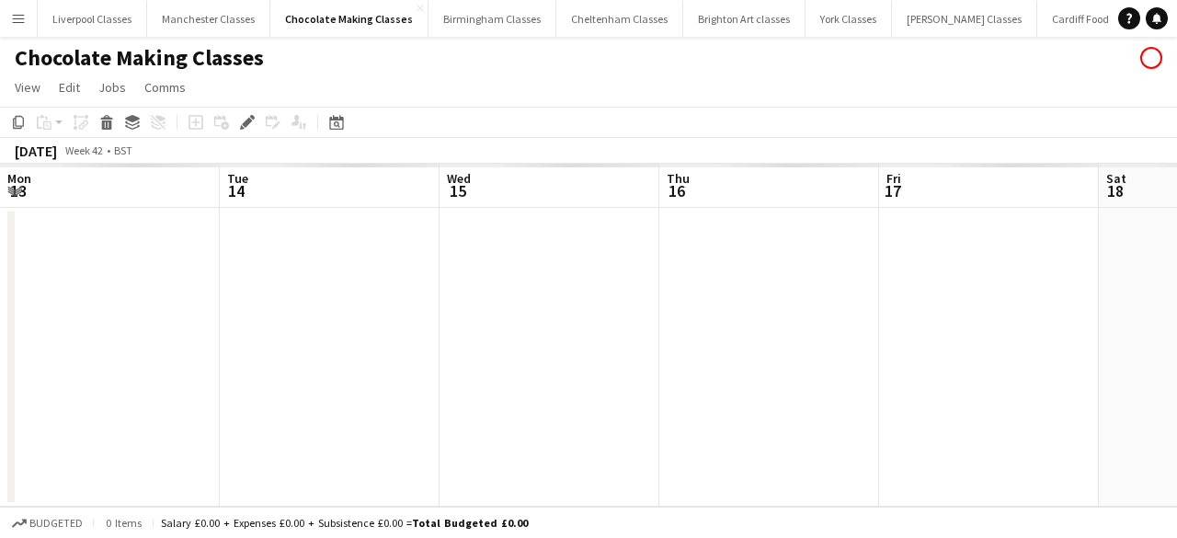
scroll to position [0, 633]
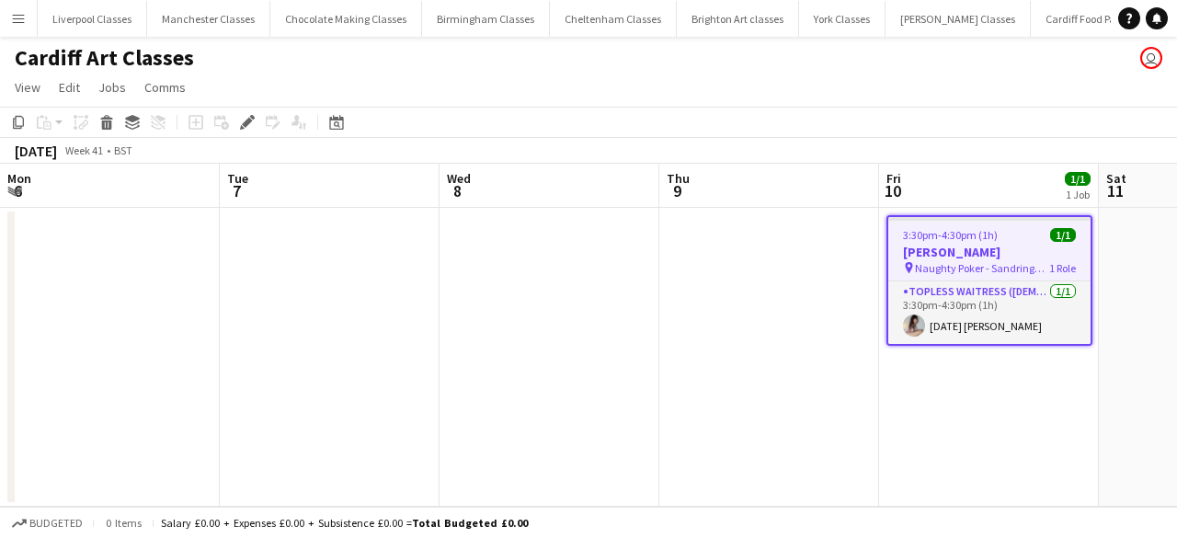
scroll to position [0, 633]
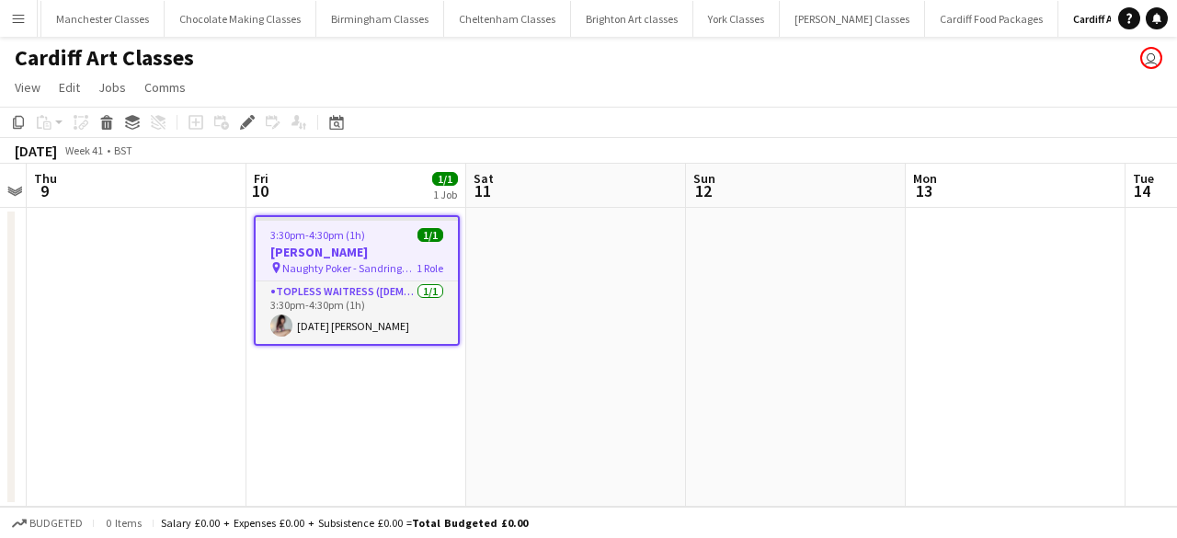
click at [362, 250] on h3 "[PERSON_NAME]" at bounding box center [357, 252] width 202 height 17
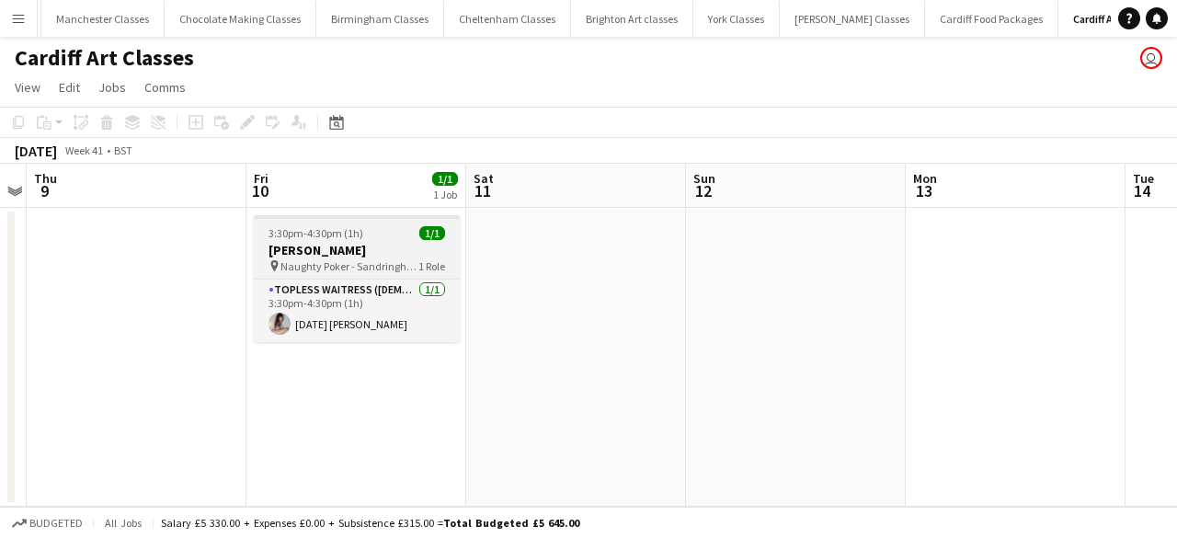
click at [393, 252] on h3 "[PERSON_NAME]" at bounding box center [357, 250] width 206 height 17
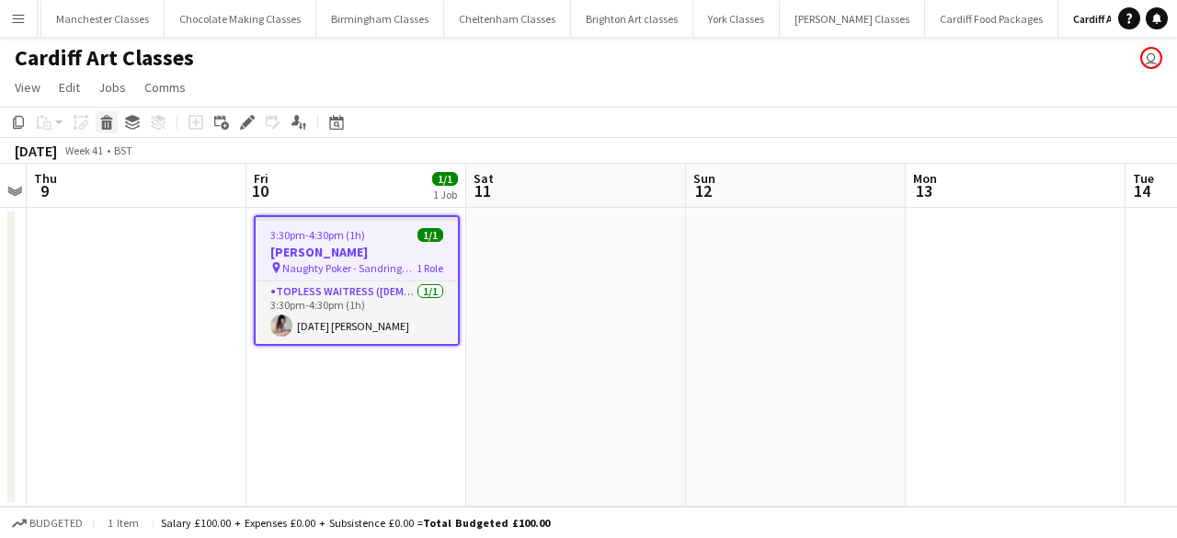
click at [114, 126] on div "Delete" at bounding box center [107, 122] width 22 height 22
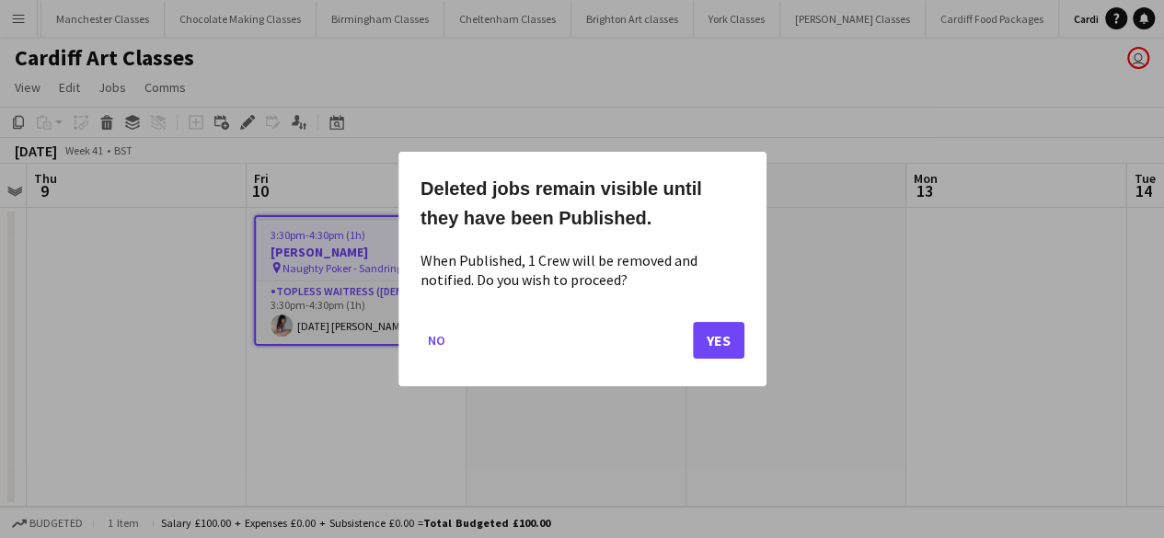
click at [688, 347] on mat-dialog-actions "No Yes" at bounding box center [582, 347] width 324 height 78
click at [705, 345] on button "Yes" at bounding box center [719, 340] width 52 height 37
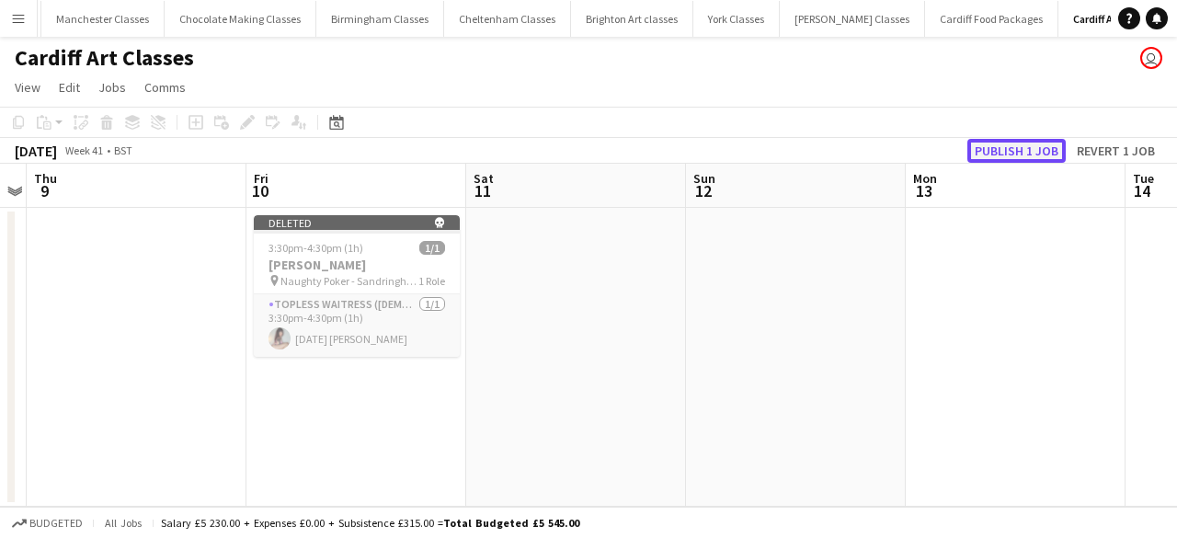
click at [990, 157] on button "Publish 1 job" at bounding box center [1017, 151] width 98 height 24
